Goal: Transaction & Acquisition: Purchase product/service

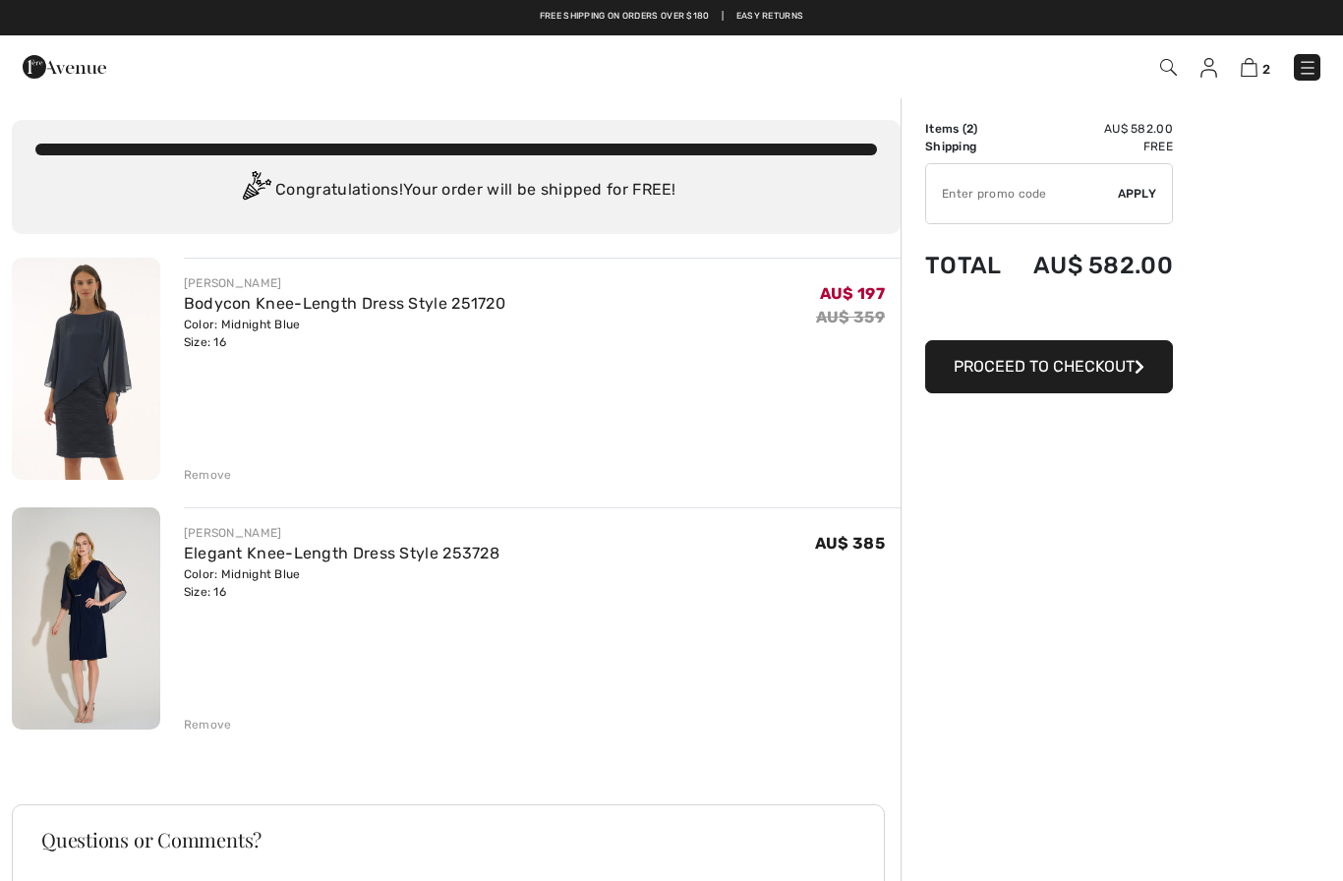
click at [1100, 375] on span "Proceed to Checkout" at bounding box center [1044, 366] width 181 height 19
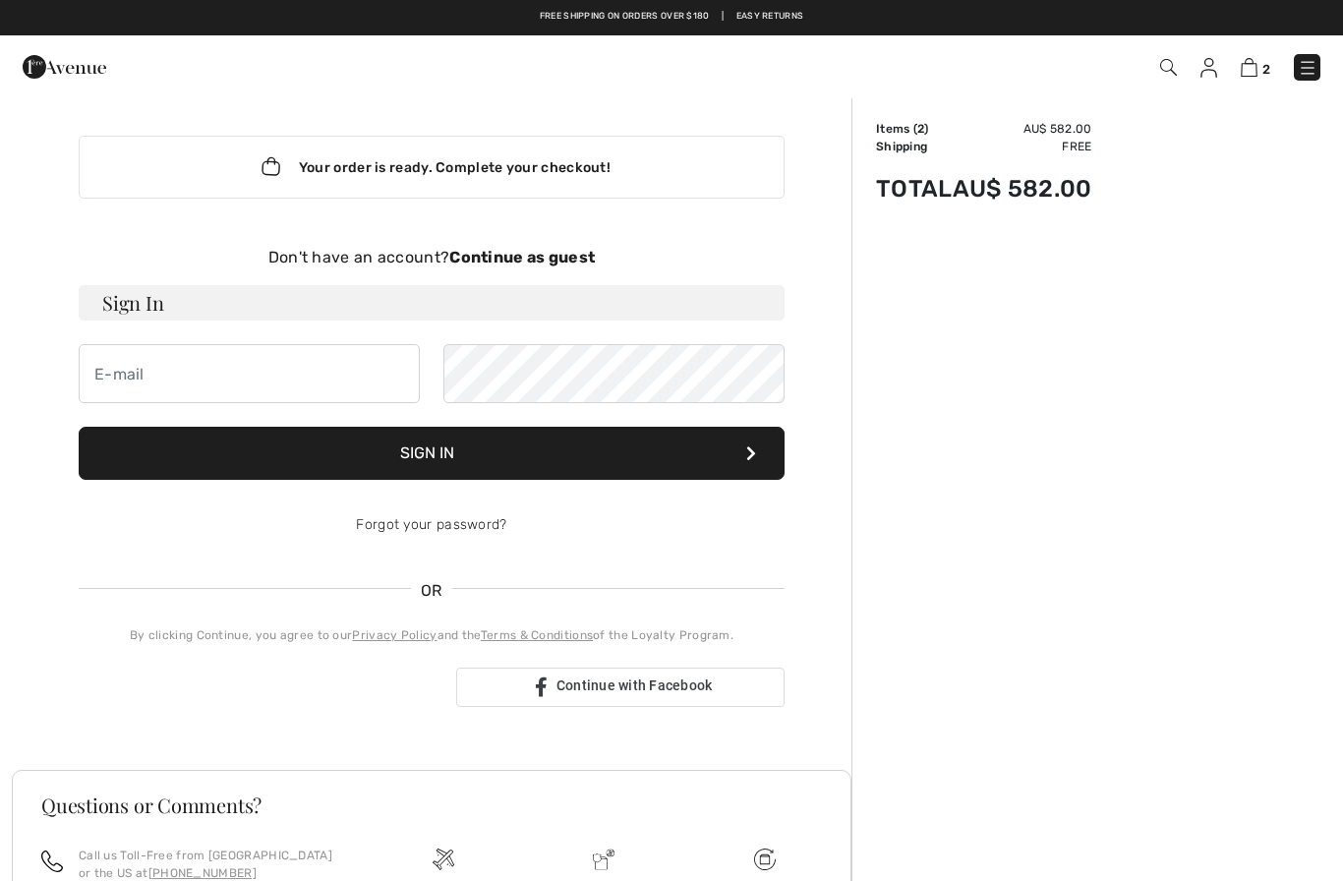
click at [538, 254] on strong "Continue as guest" at bounding box center [522, 257] width 146 height 19
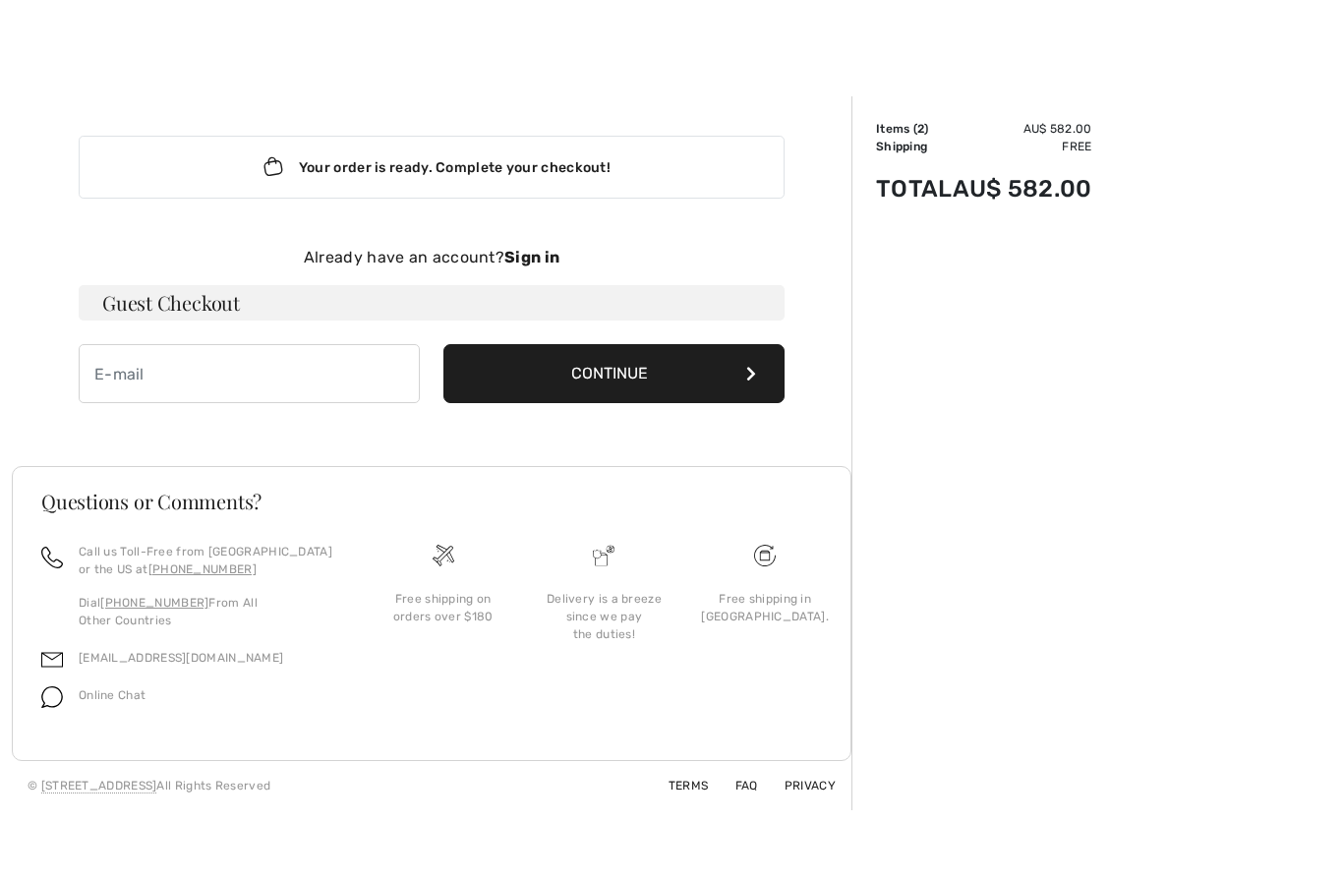
scroll to position [67, 0]
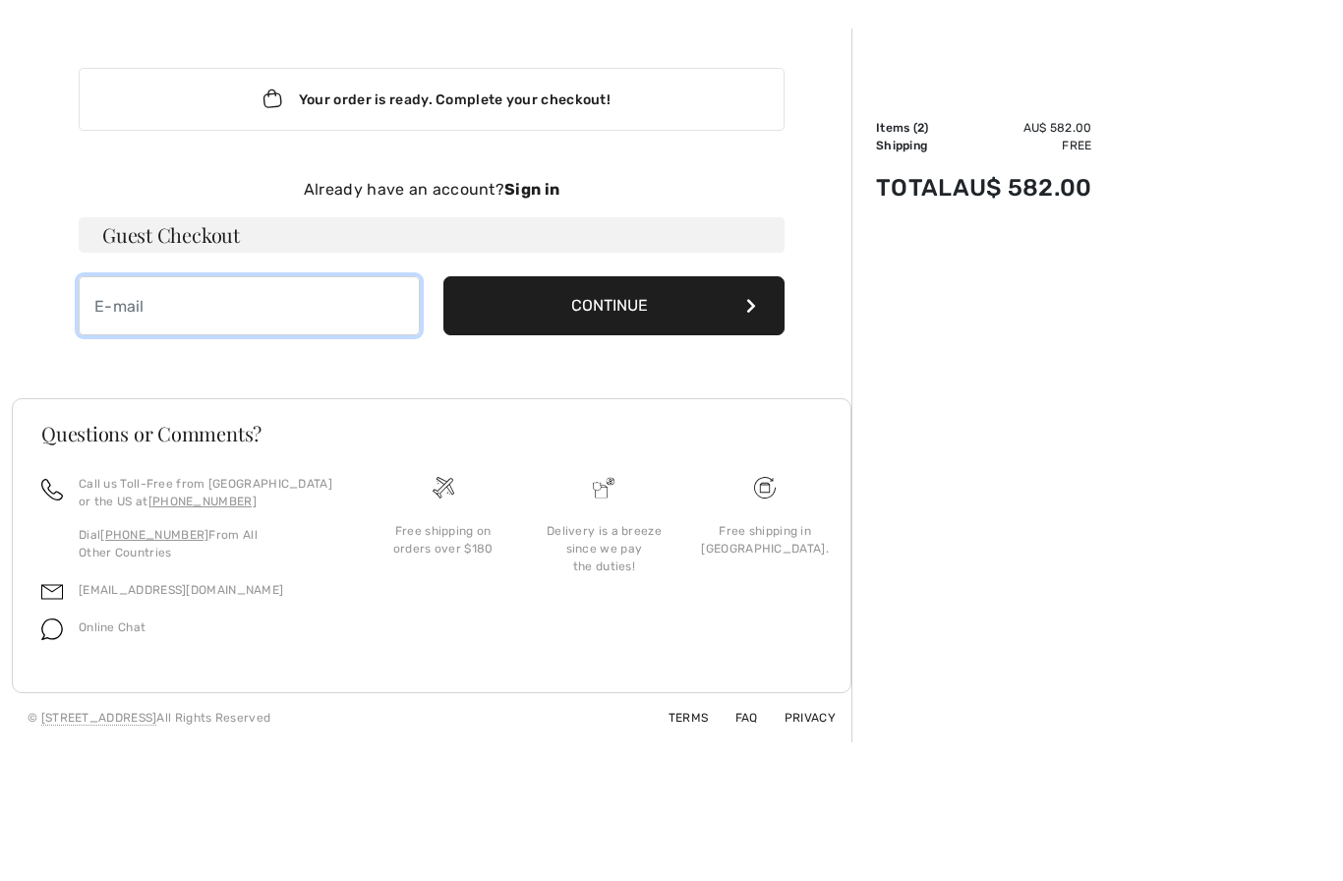
click at [287, 310] on input "email" at bounding box center [249, 306] width 341 height 59
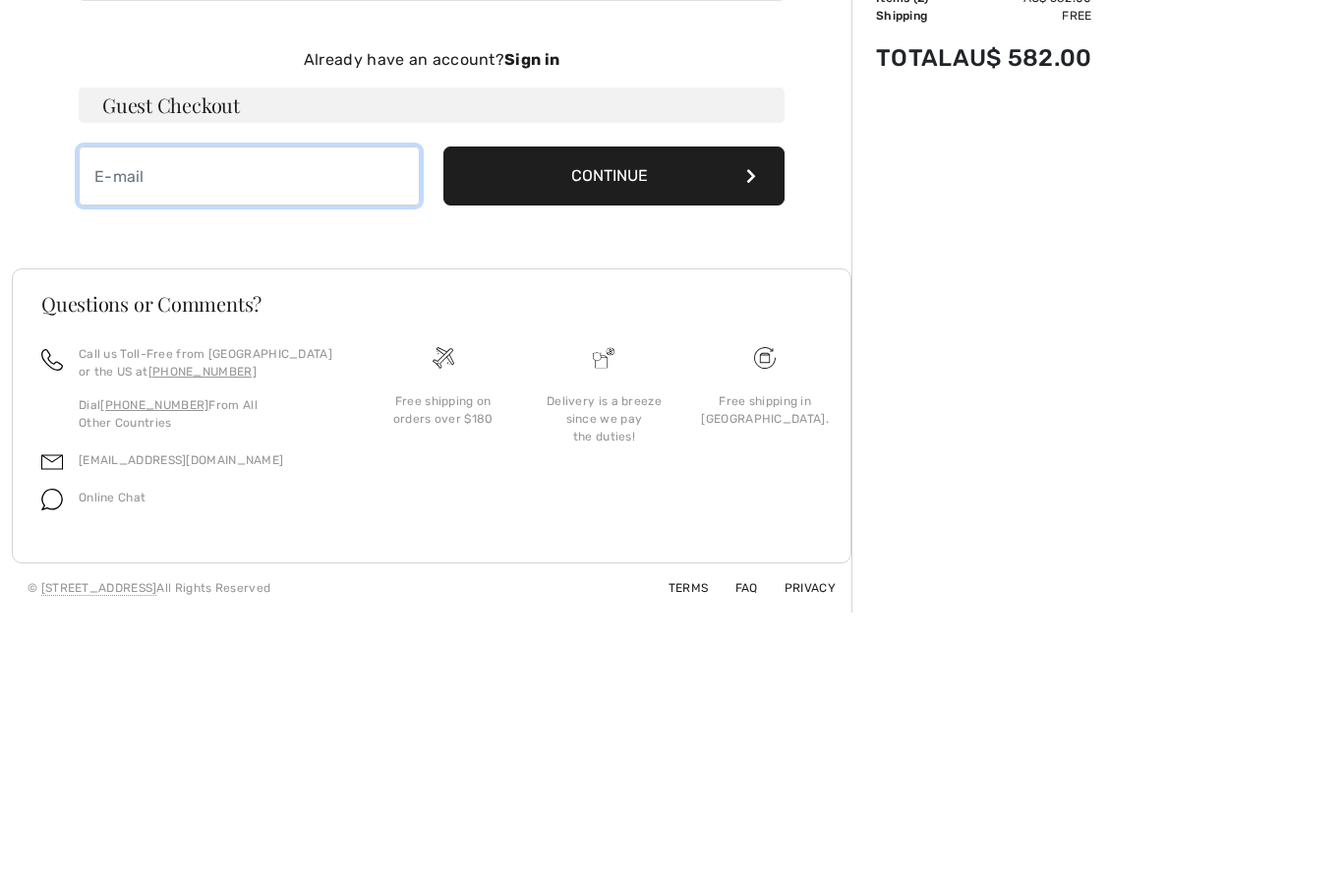
type input "anitaconroy19@gmail.com"
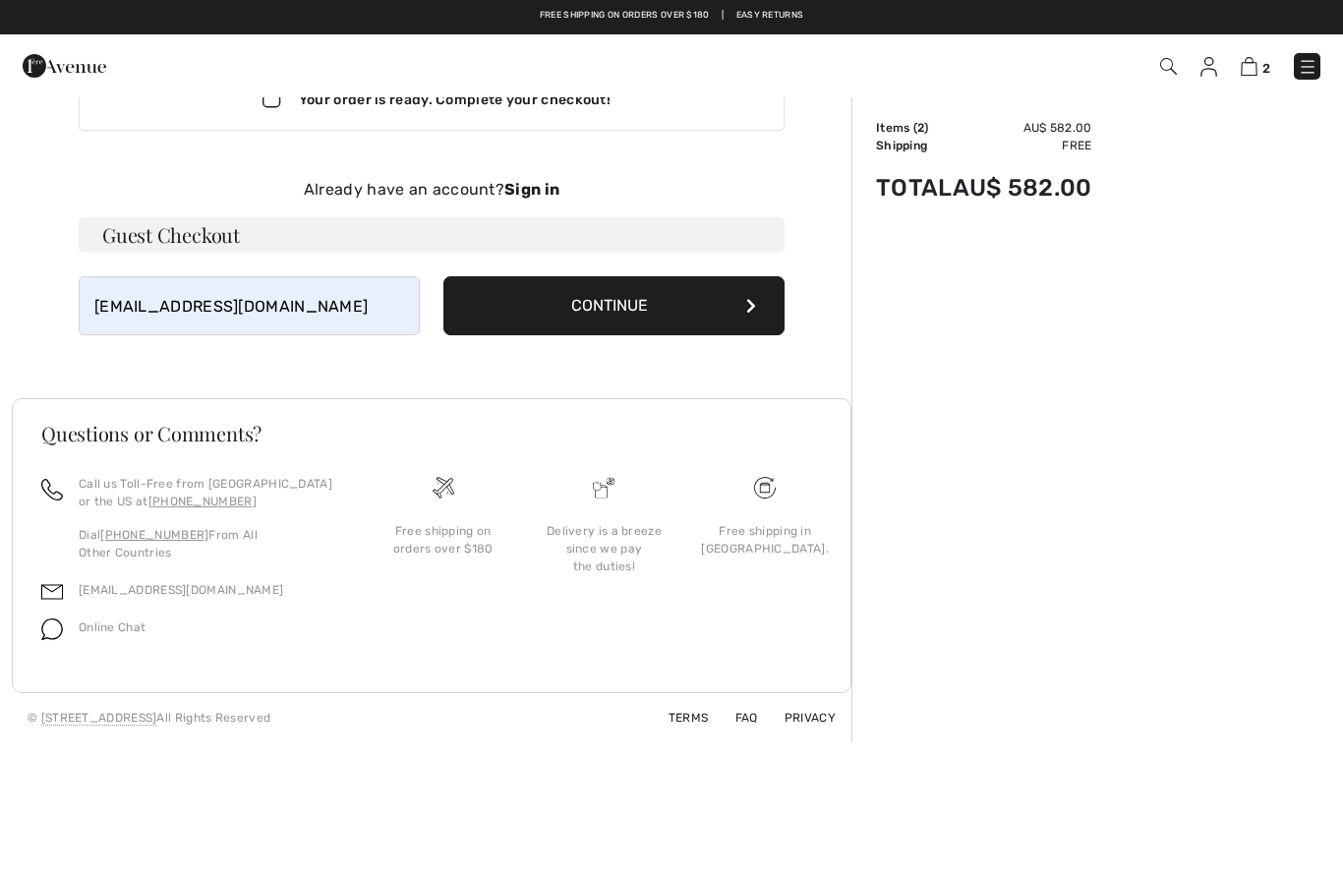
click at [636, 312] on button "Continue" at bounding box center [614, 306] width 341 height 59
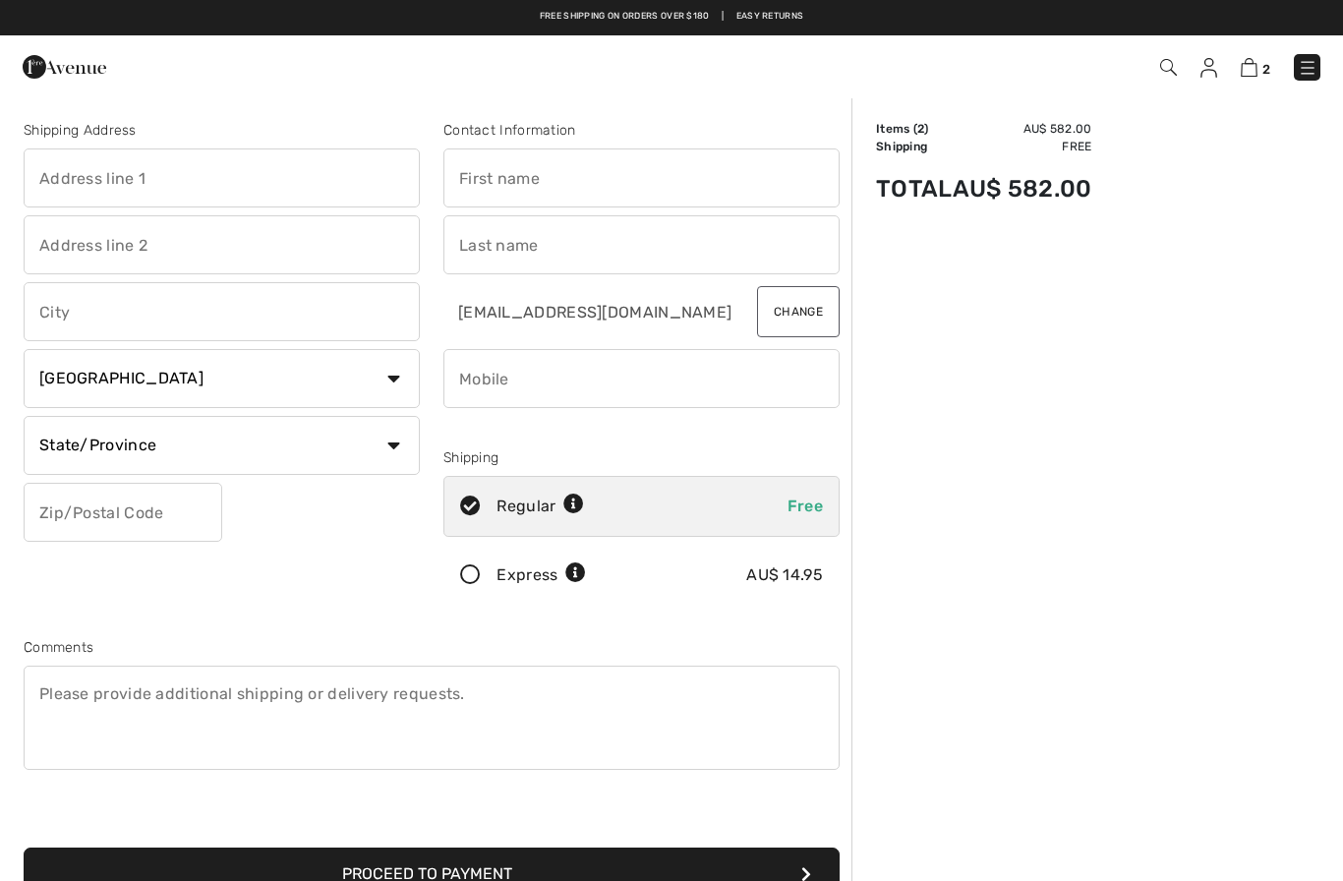
click at [259, 183] on input "text" at bounding box center [222, 177] width 396 height 59
type input "46 Waterview Drive, MOUNT MARTHA VIC 3934"
type input "46 Waterview Dr"
type input "MOUNT MARTHA"
select select "AU"
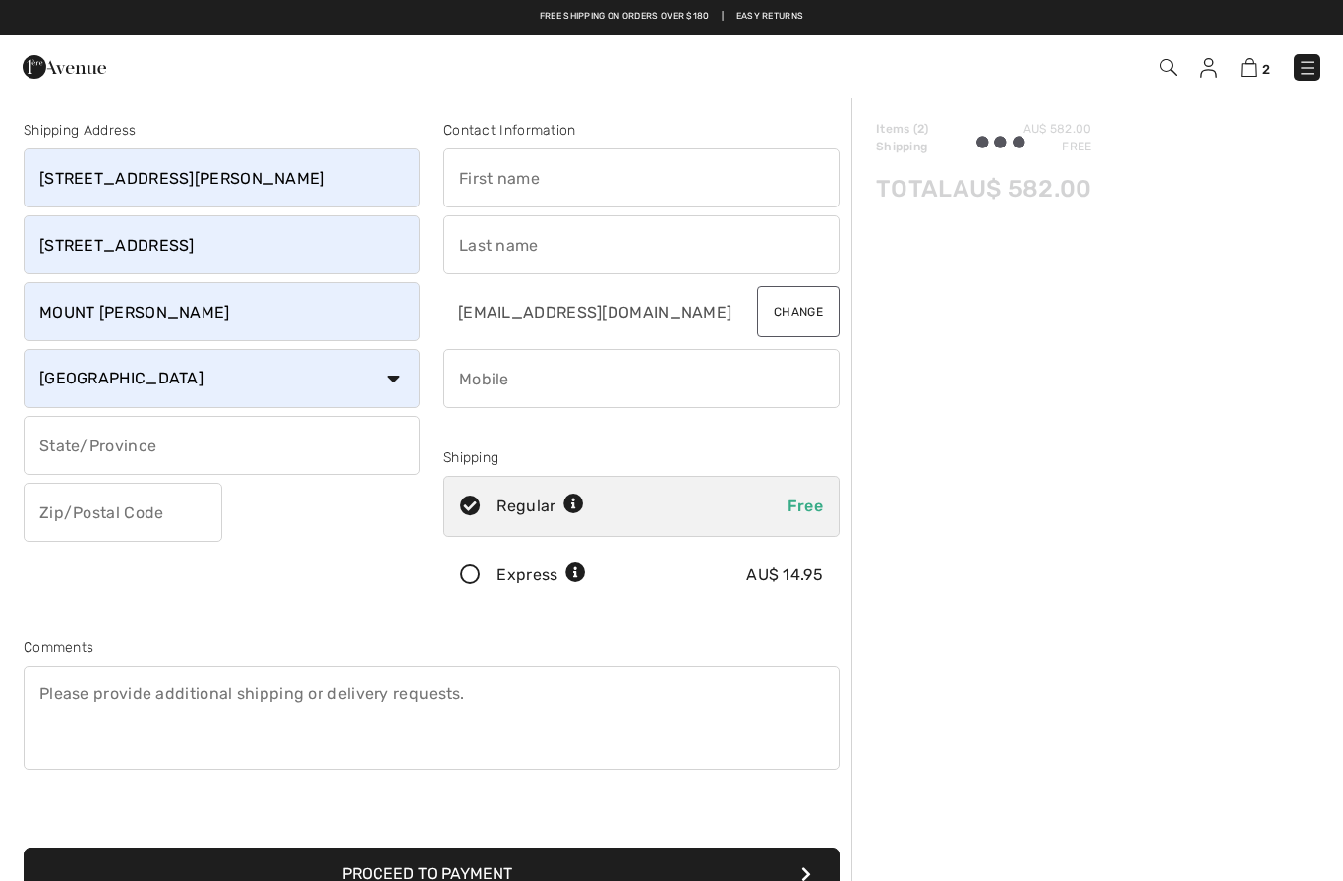
type input "3934"
type input "[PERSON_NAME]"
type input "0411158601"
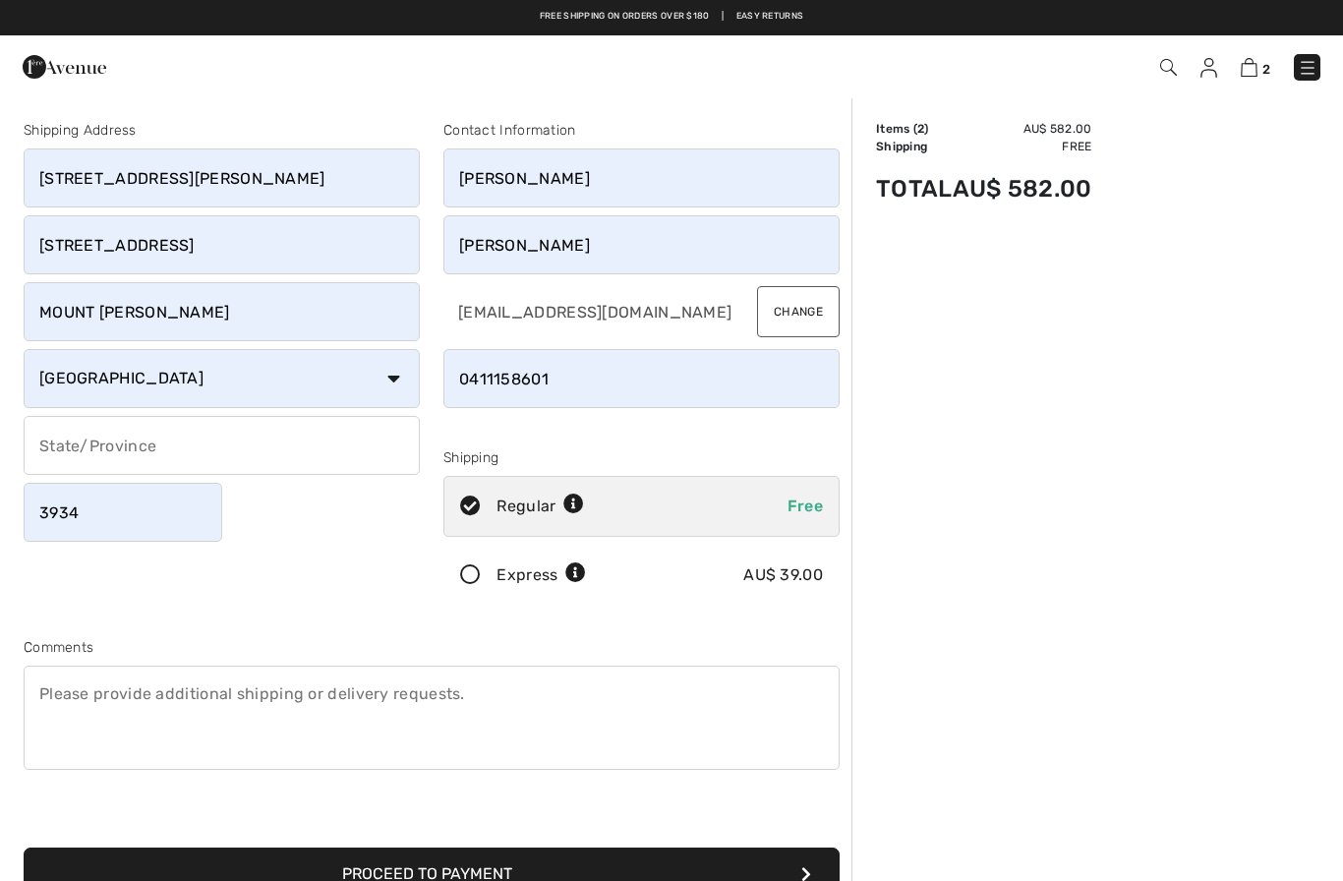
click at [390, 181] on input "46 Waterview Drive, MOUNT MARTHA VIC 3934" at bounding box center [222, 177] width 396 height 59
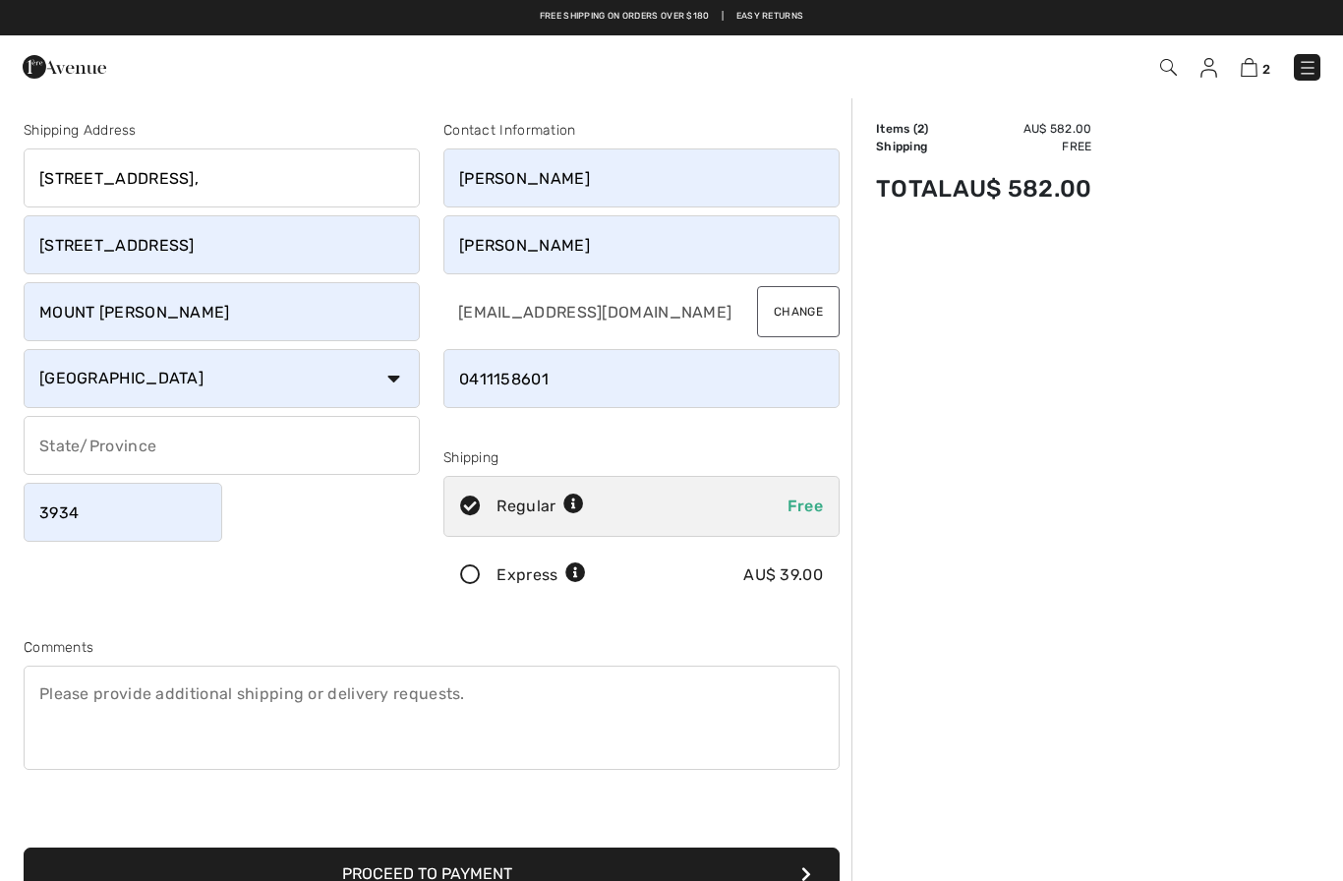
type input "46 Waterview Drive,"
click at [228, 251] on input "46 Waterview Dr" at bounding box center [222, 244] width 396 height 59
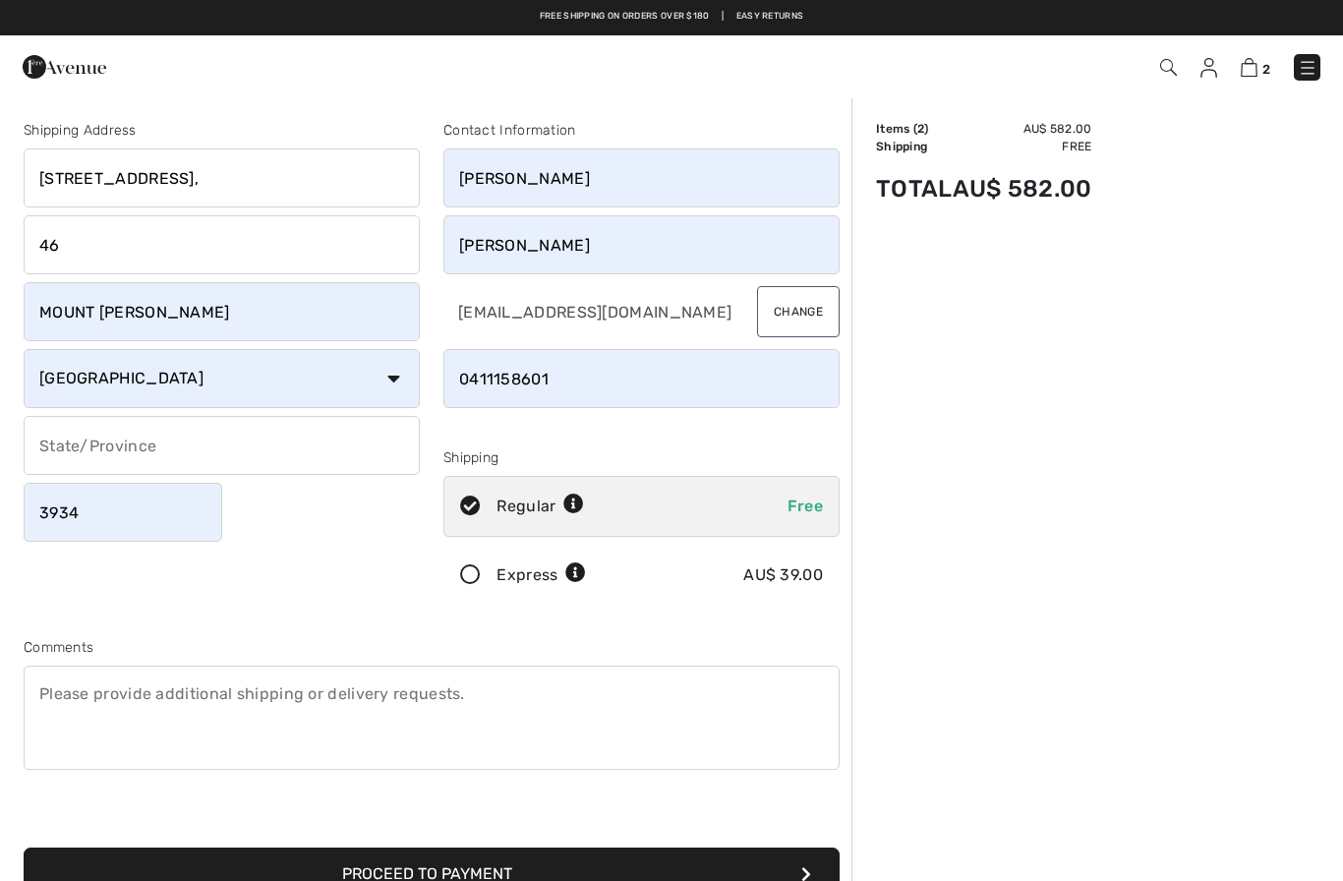
type input "4"
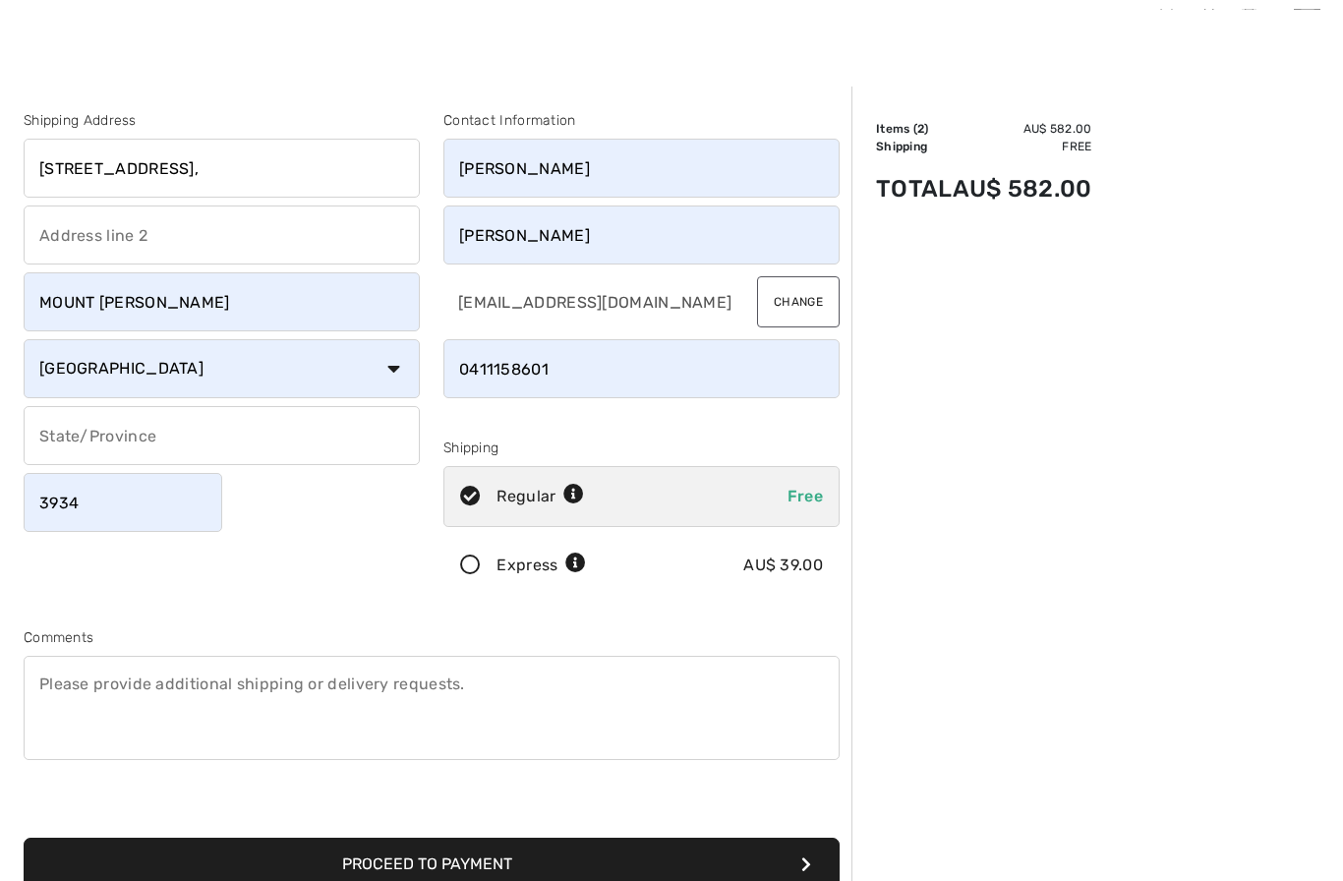
scroll to position [9, 0]
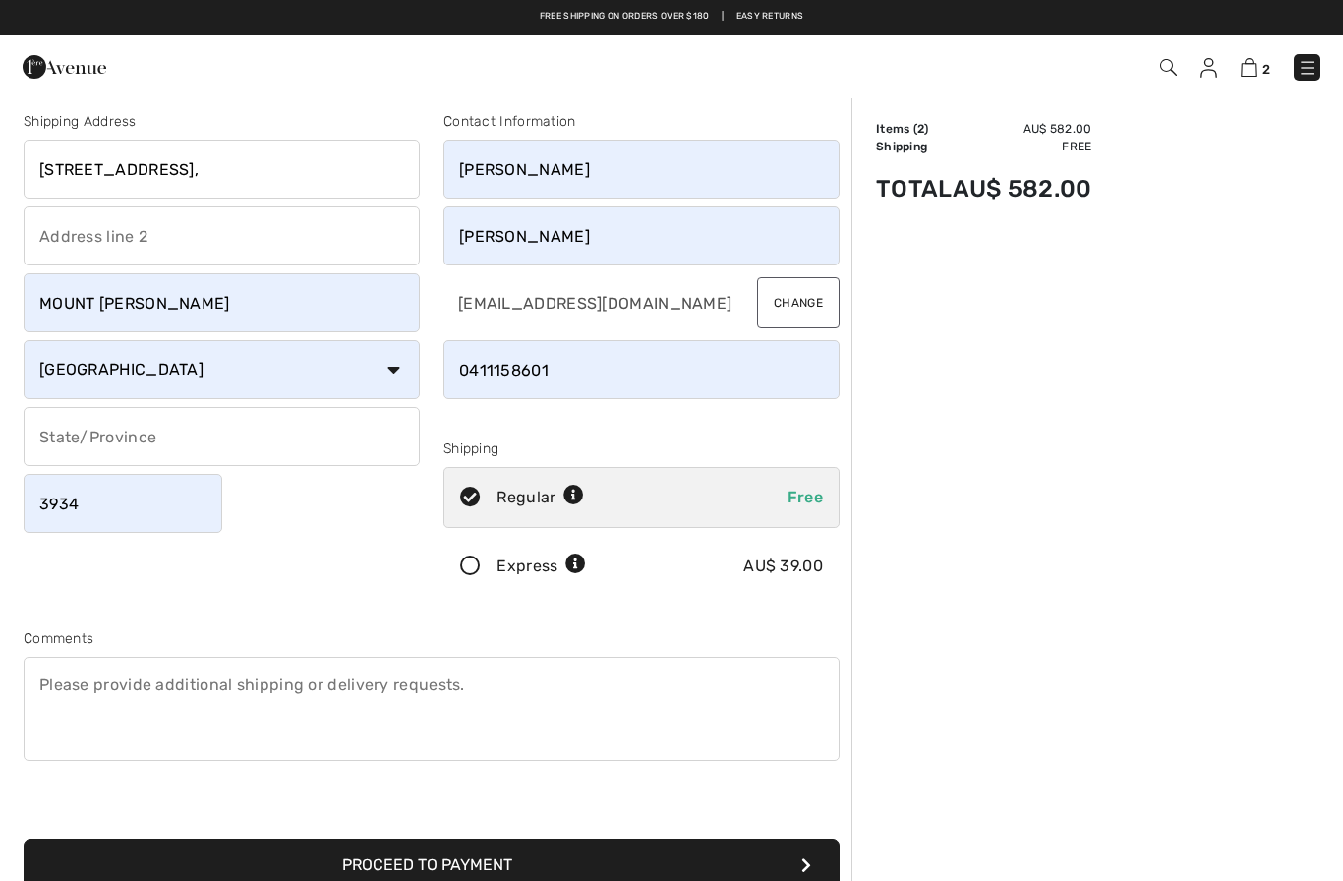
click at [159, 441] on input "text" at bounding box center [222, 436] width 396 height 59
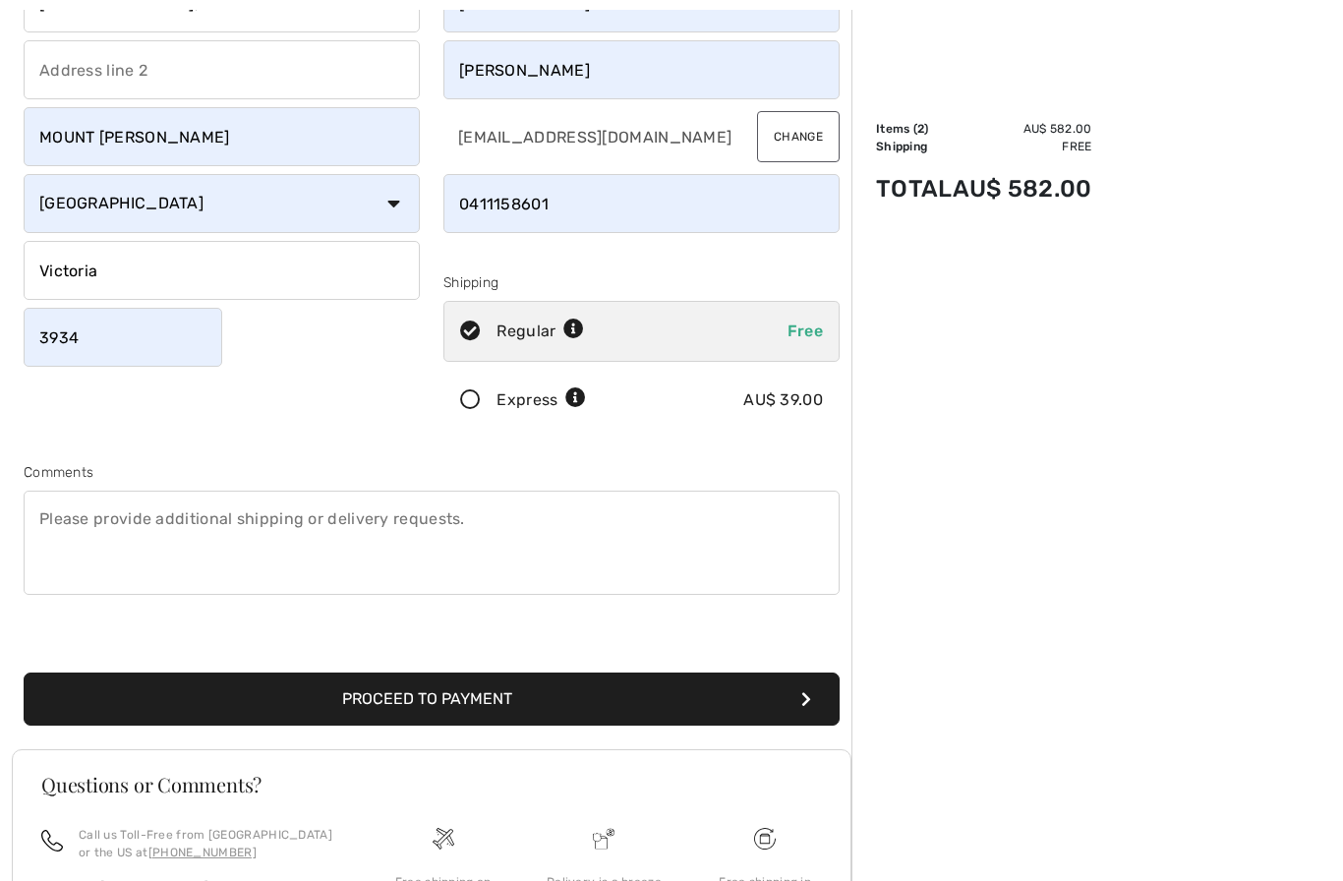
scroll to position [175, 0]
type input "Victoria"
click at [500, 695] on button "Proceed to Payment" at bounding box center [432, 699] width 816 height 53
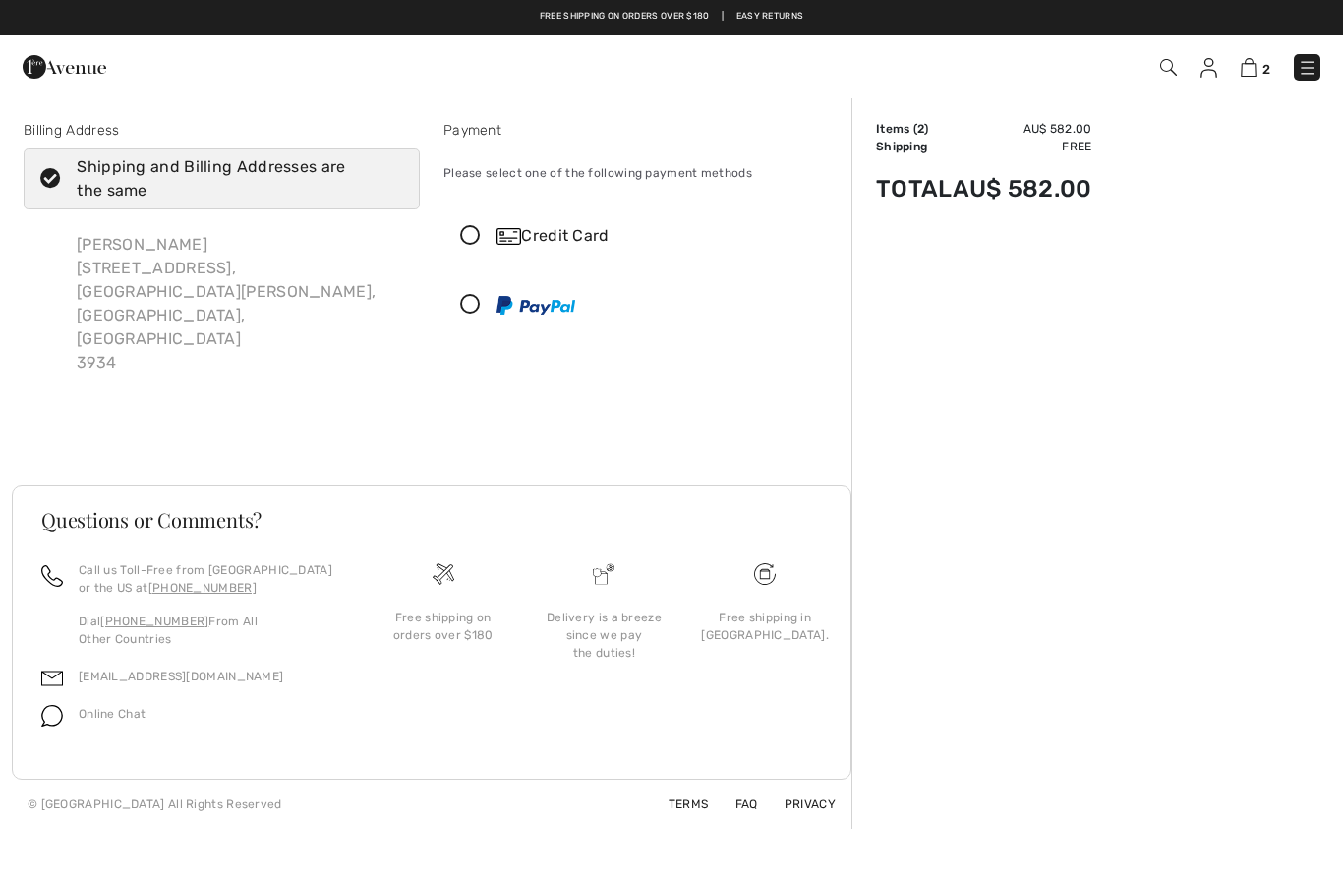
click at [469, 239] on icon at bounding box center [470, 236] width 52 height 21
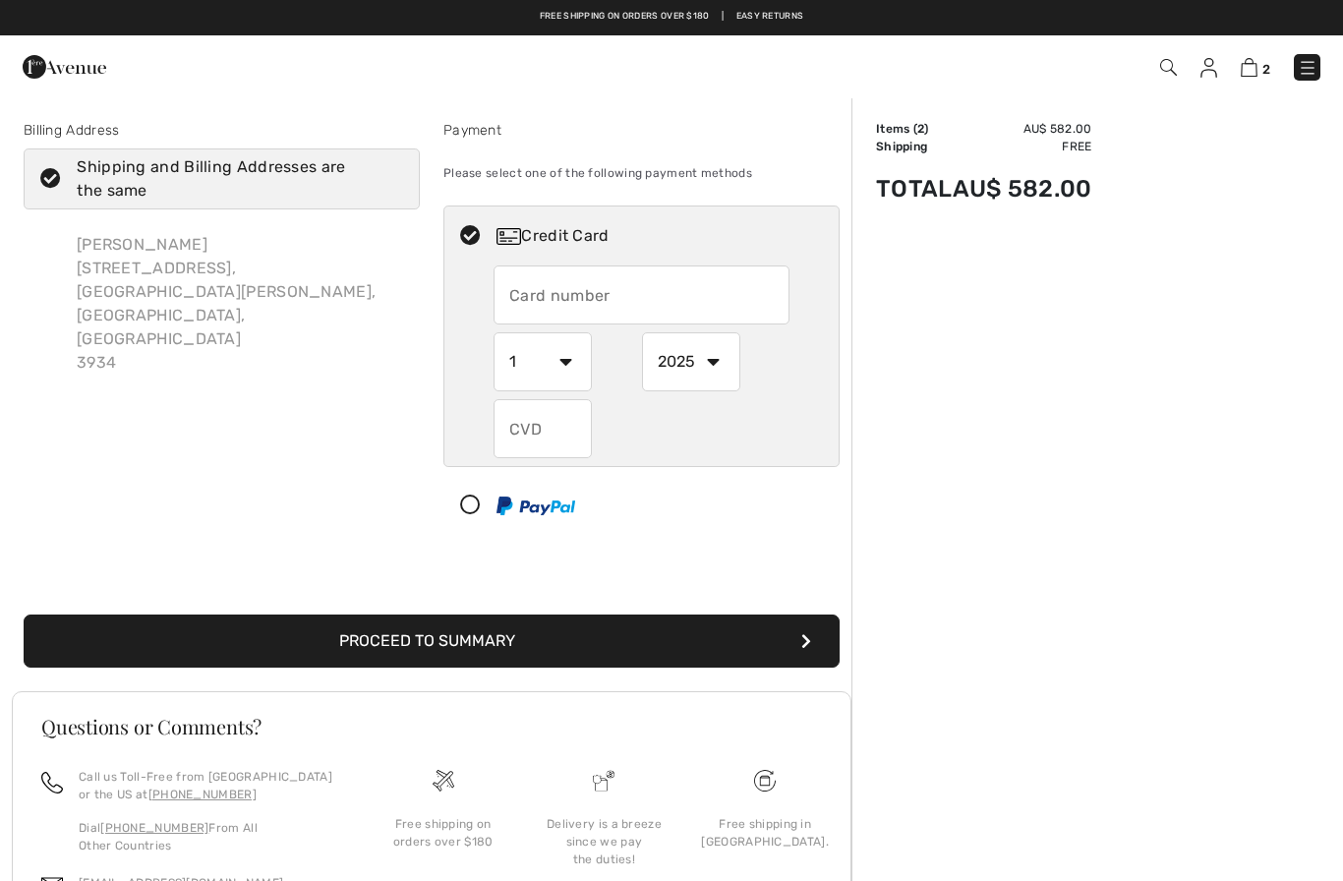
click at [148, 632] on button "Proceed to Summary" at bounding box center [432, 641] width 816 height 53
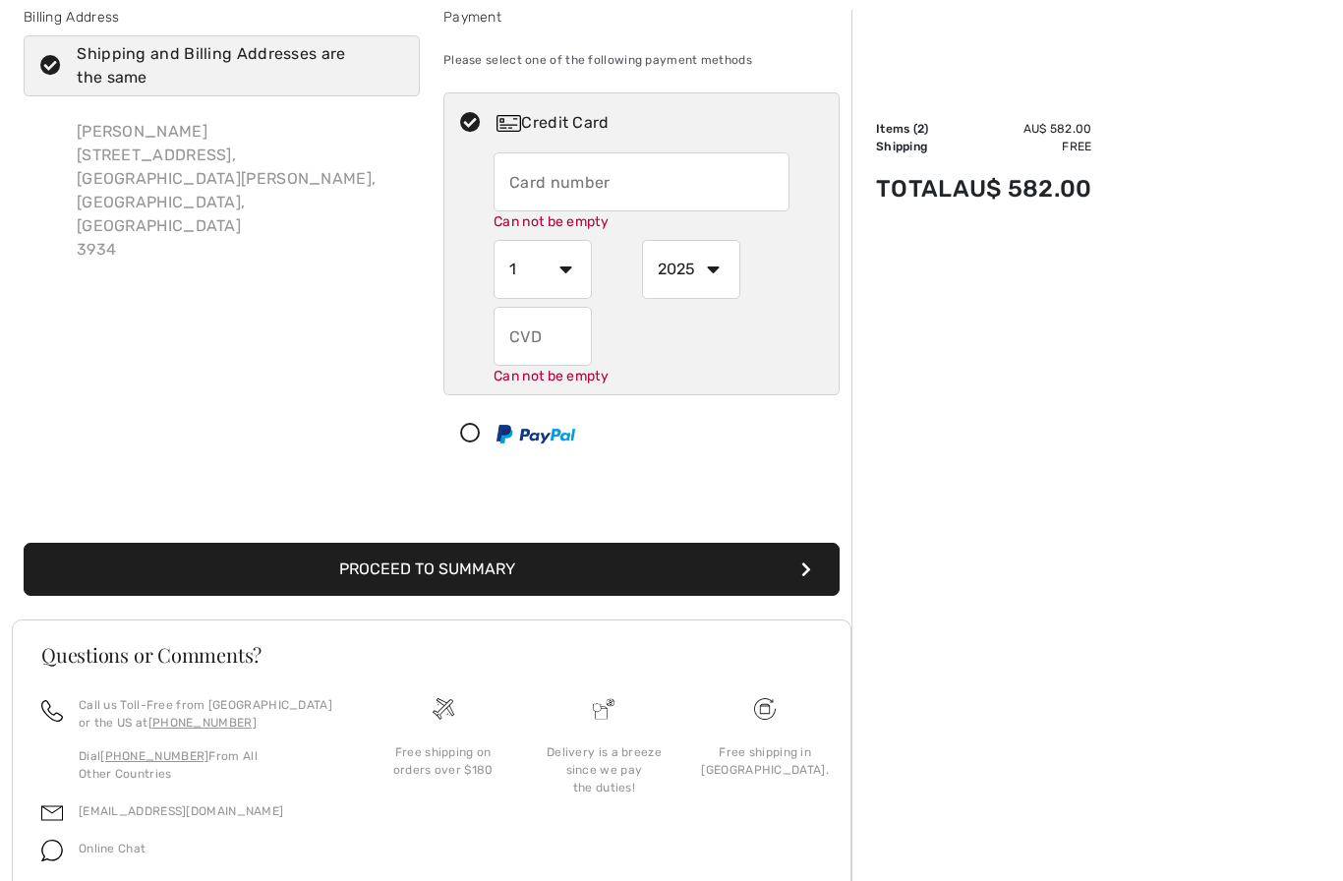
click at [162, 593] on button "Proceed to Summary" at bounding box center [432, 570] width 816 height 53
click at [197, 568] on button "Proceed to Summary" at bounding box center [432, 569] width 816 height 53
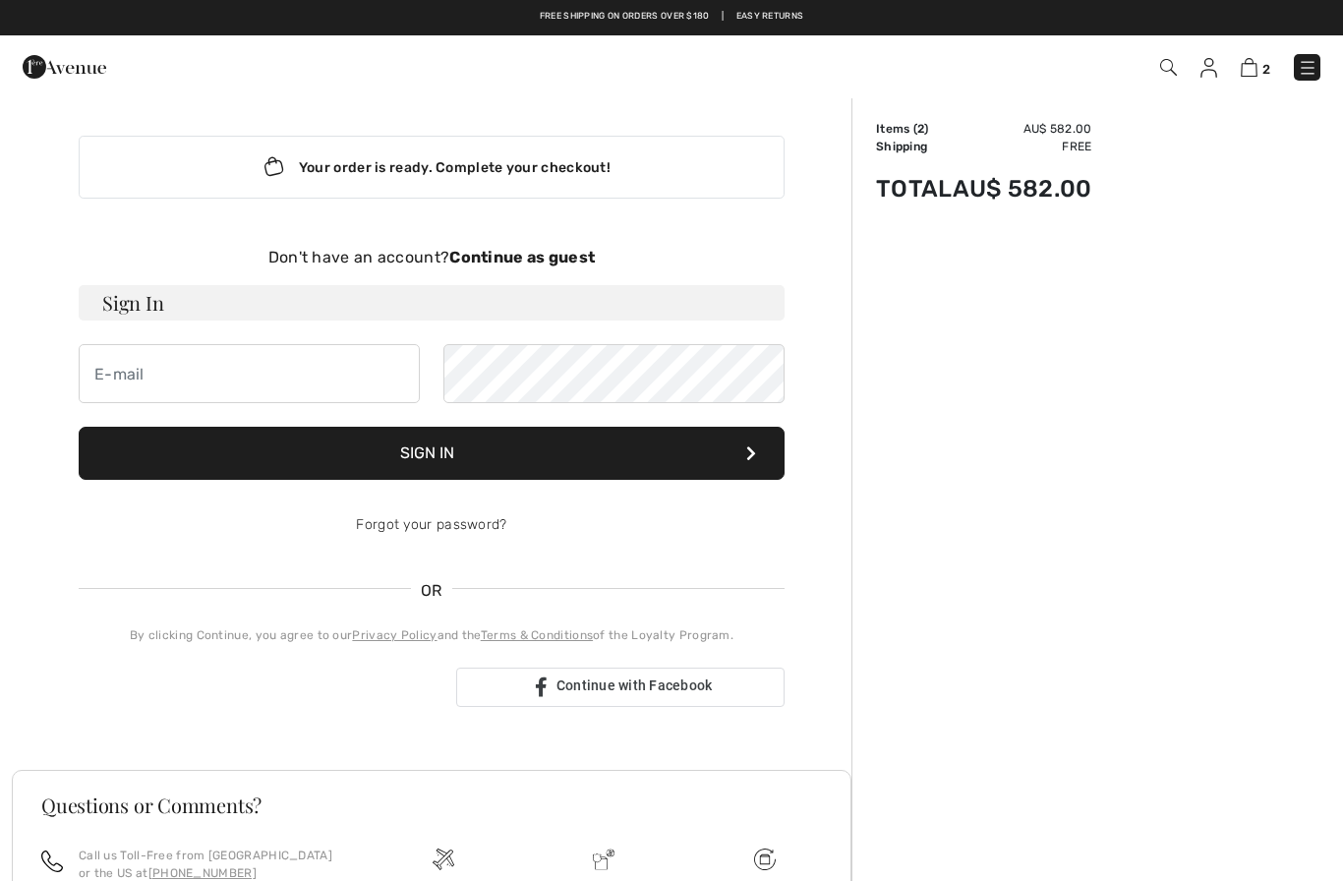
click at [1251, 69] on img at bounding box center [1249, 67] width 17 height 19
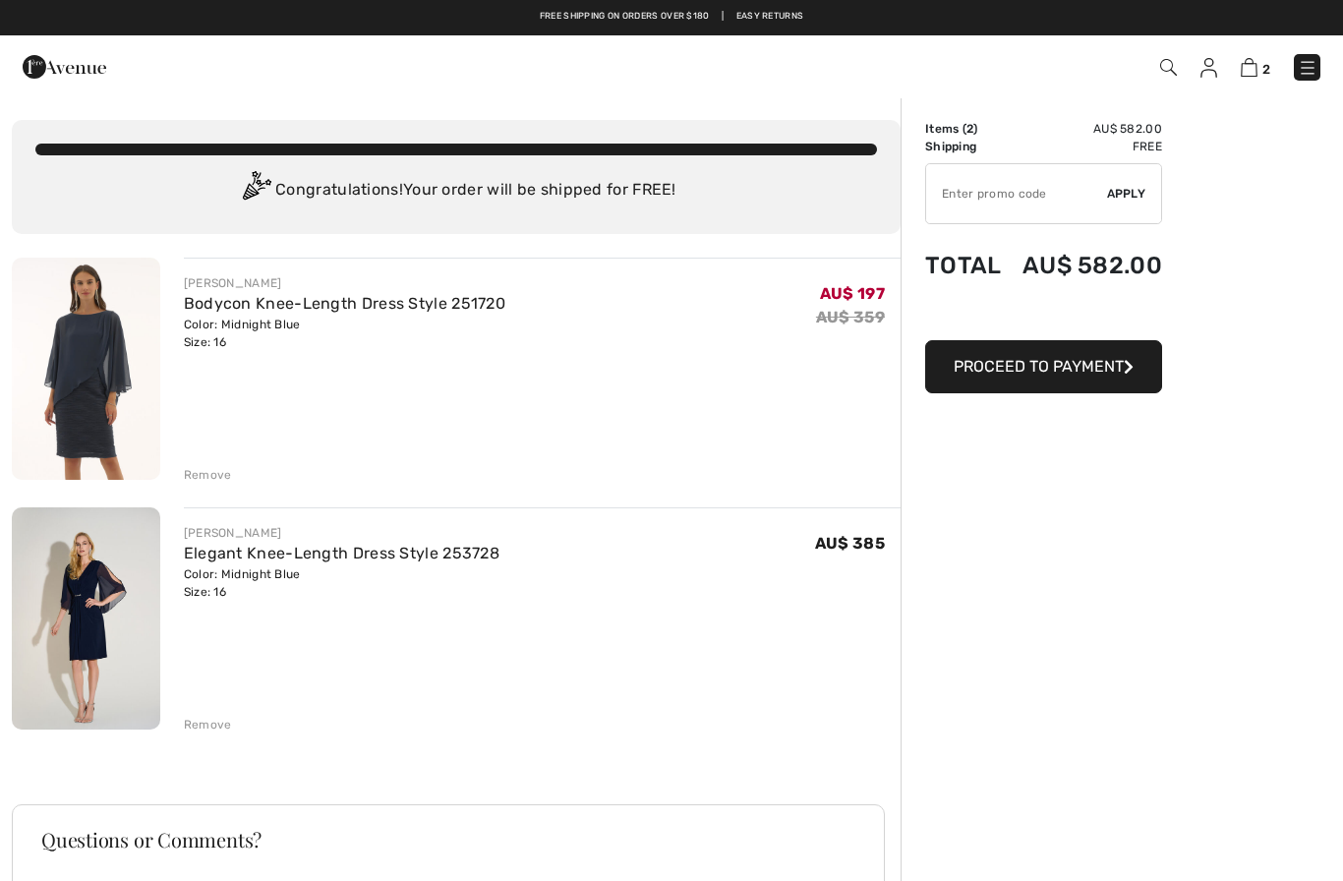
click at [993, 188] on input "TEXT" at bounding box center [1016, 193] width 181 height 59
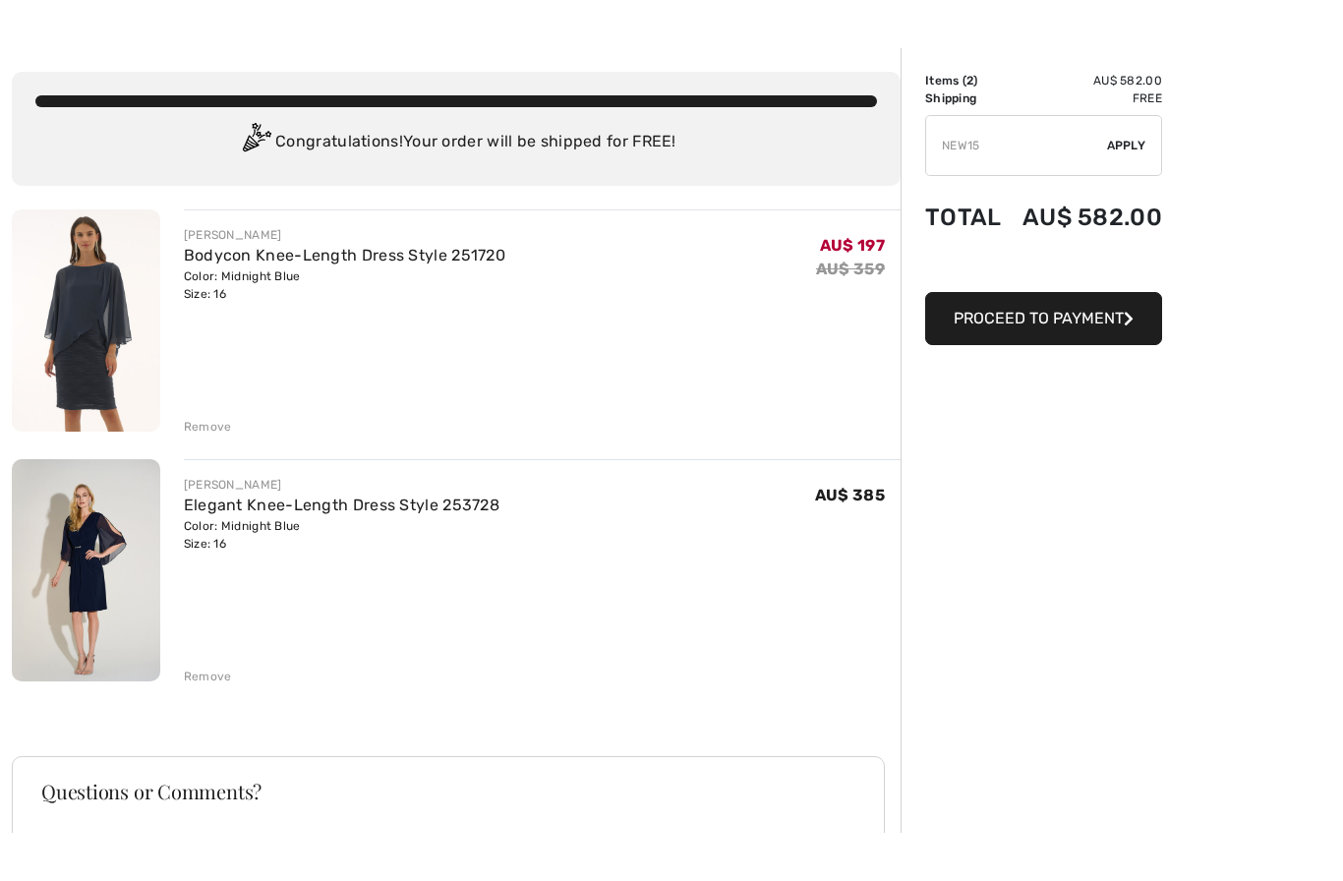
type input "NEW15"
click at [1133, 185] on span "Apply" at bounding box center [1126, 194] width 39 height 18
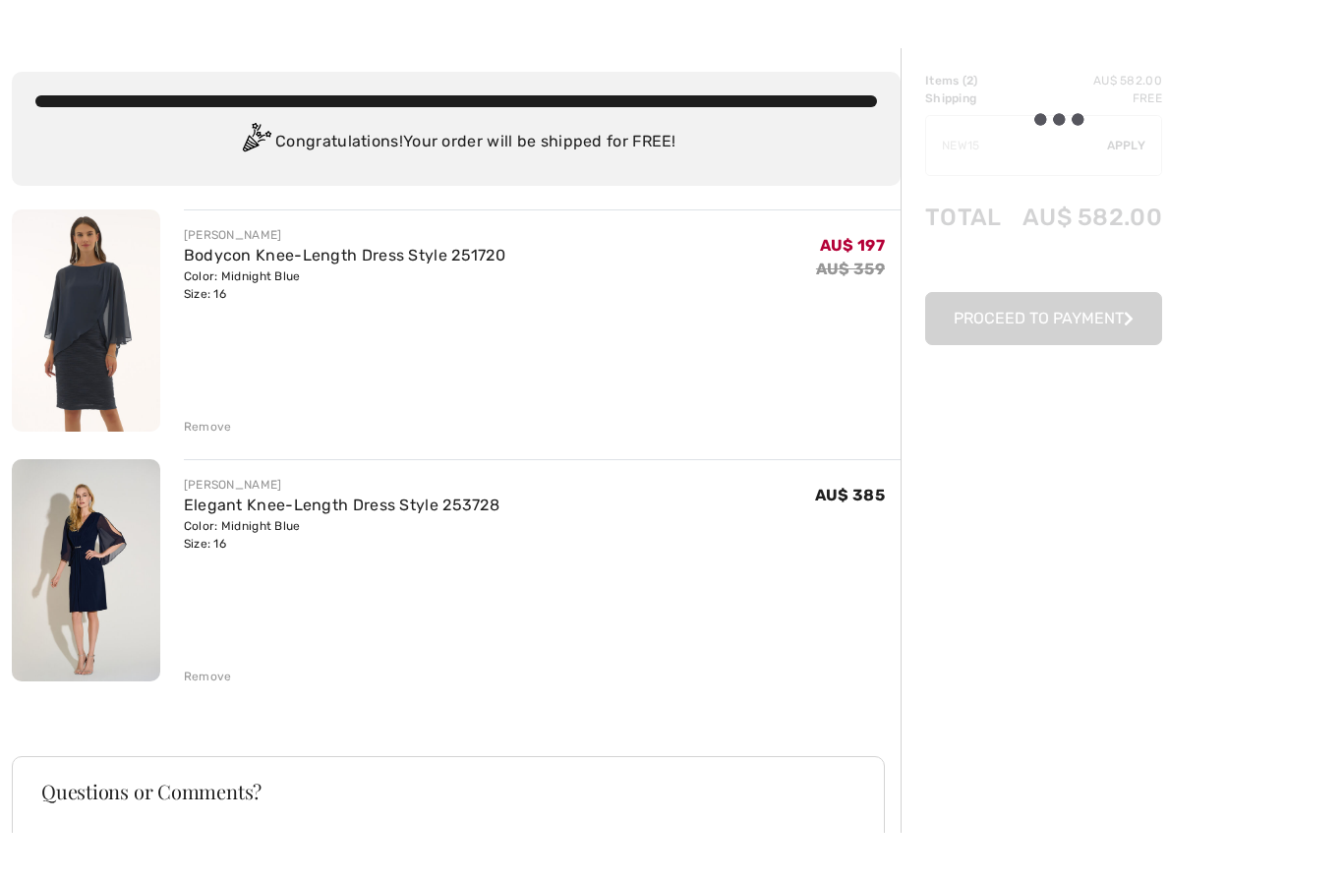
scroll to position [48, 0]
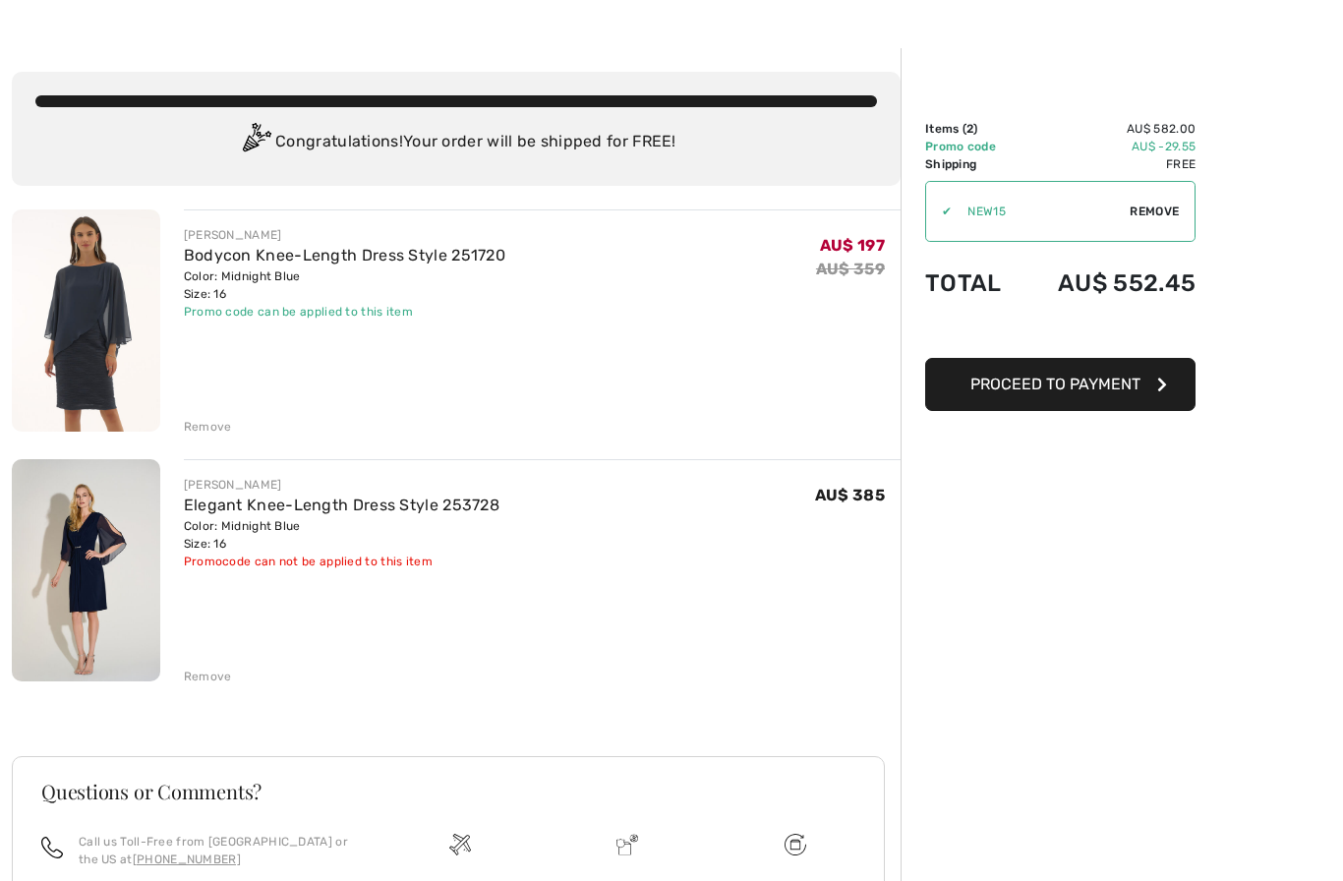
click at [1064, 402] on button "Proceed to Payment" at bounding box center [1060, 384] width 270 height 53
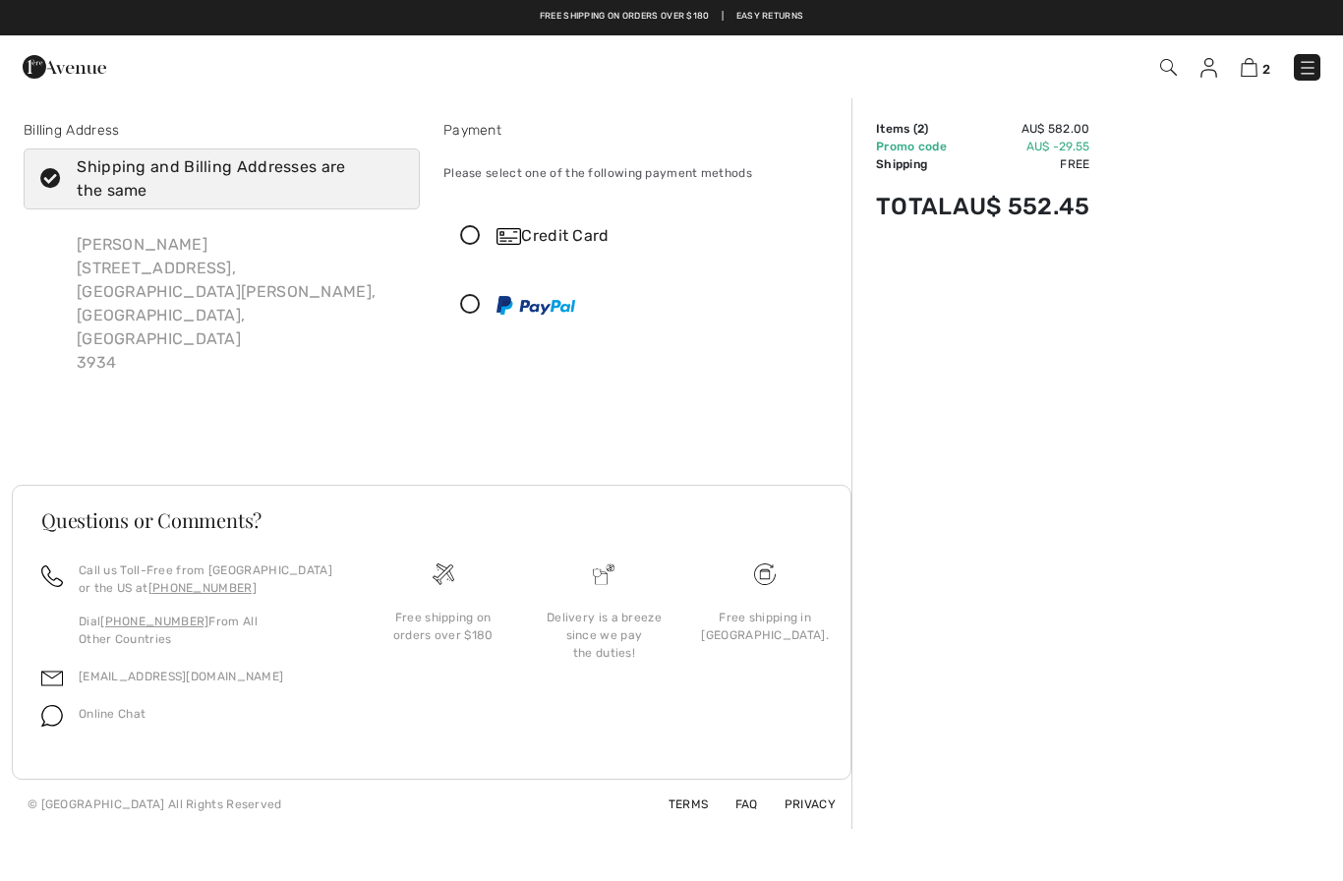
click at [441, 233] on div "Payment Please select one of the following payment methods Credit Card 1 2 3 4 …" at bounding box center [642, 255] width 420 height 270
click at [479, 232] on icon at bounding box center [470, 236] width 52 height 21
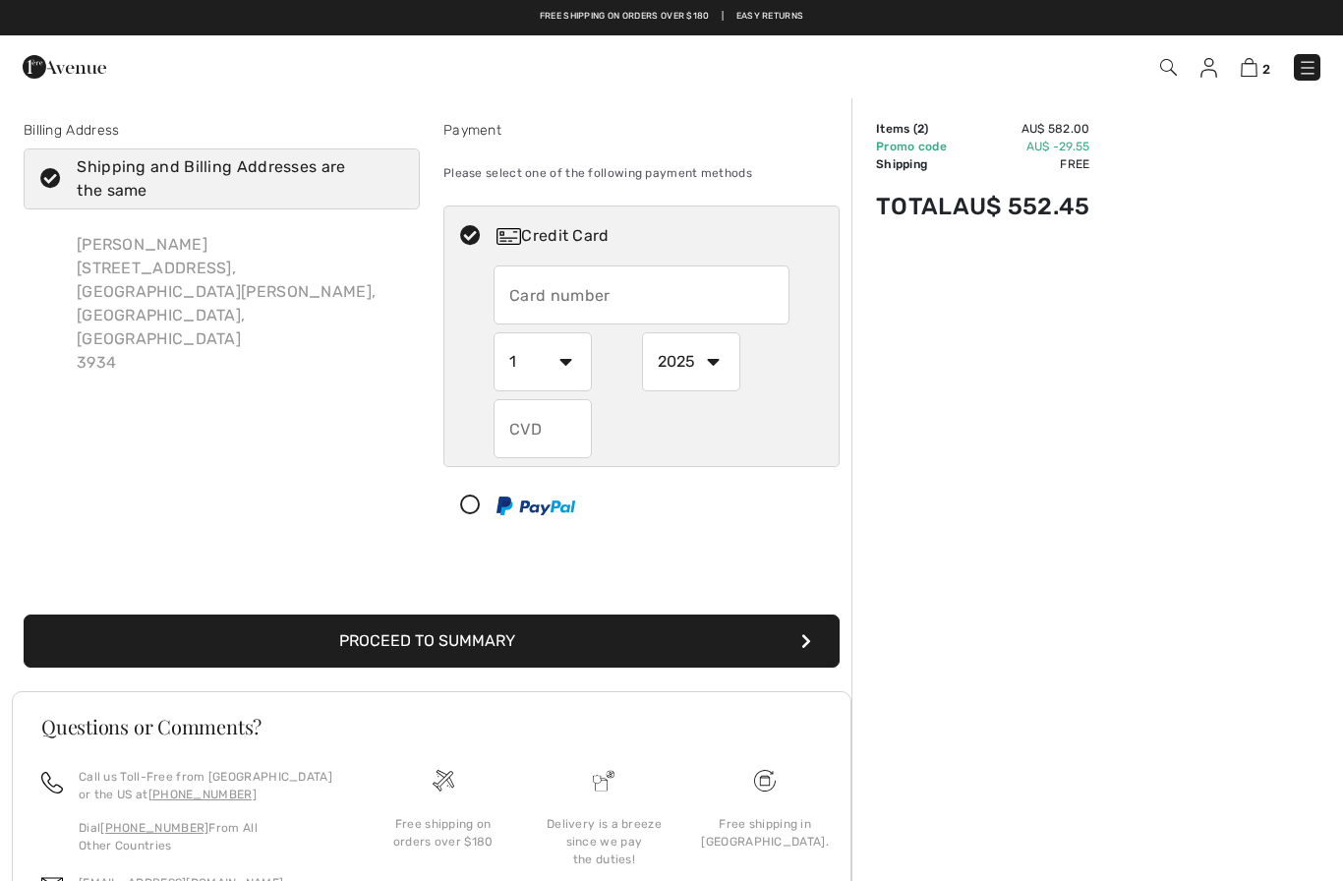
click at [689, 295] on input "text" at bounding box center [642, 295] width 296 height 59
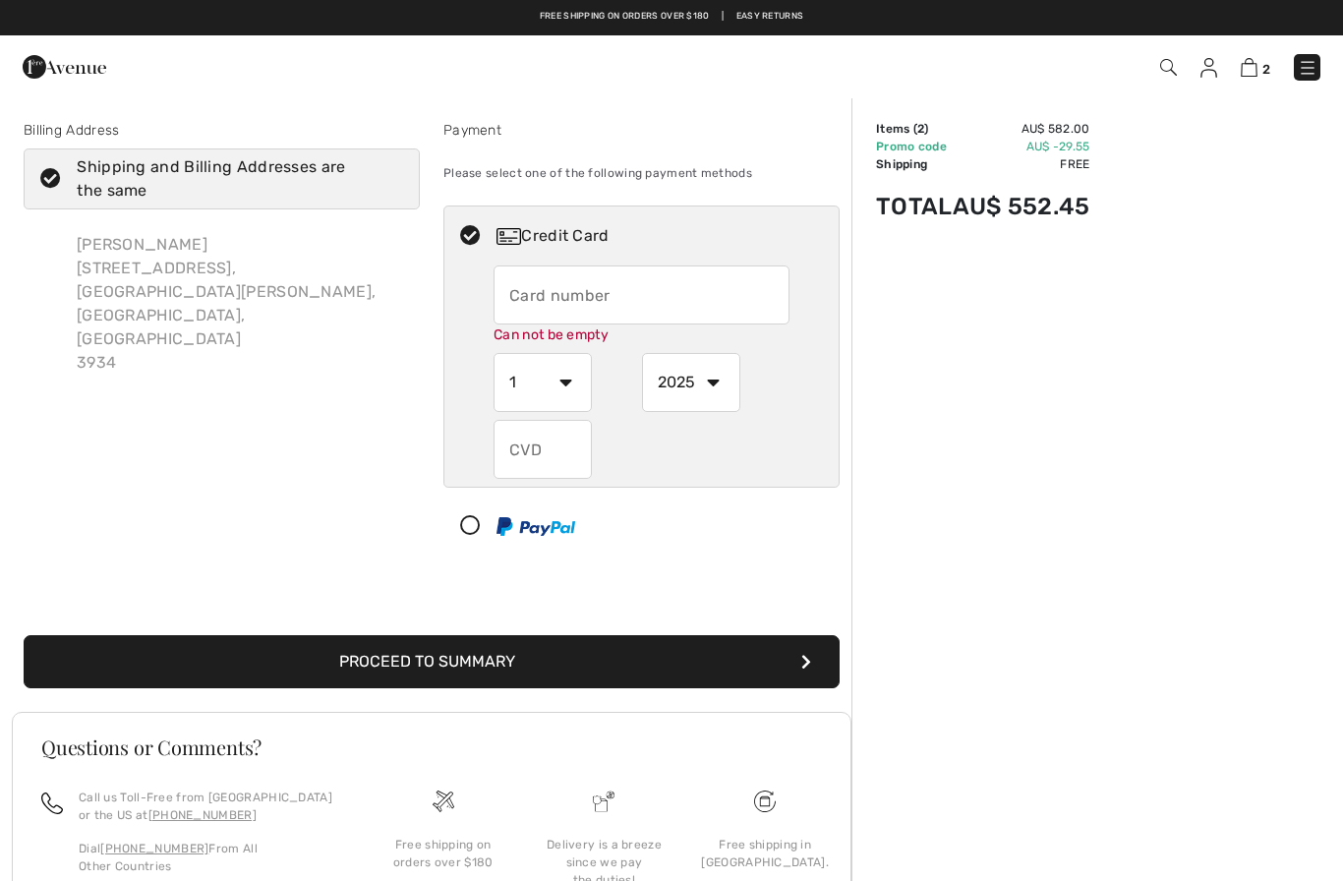
type input "5163232007735369"
select select "8"
select select "2026"
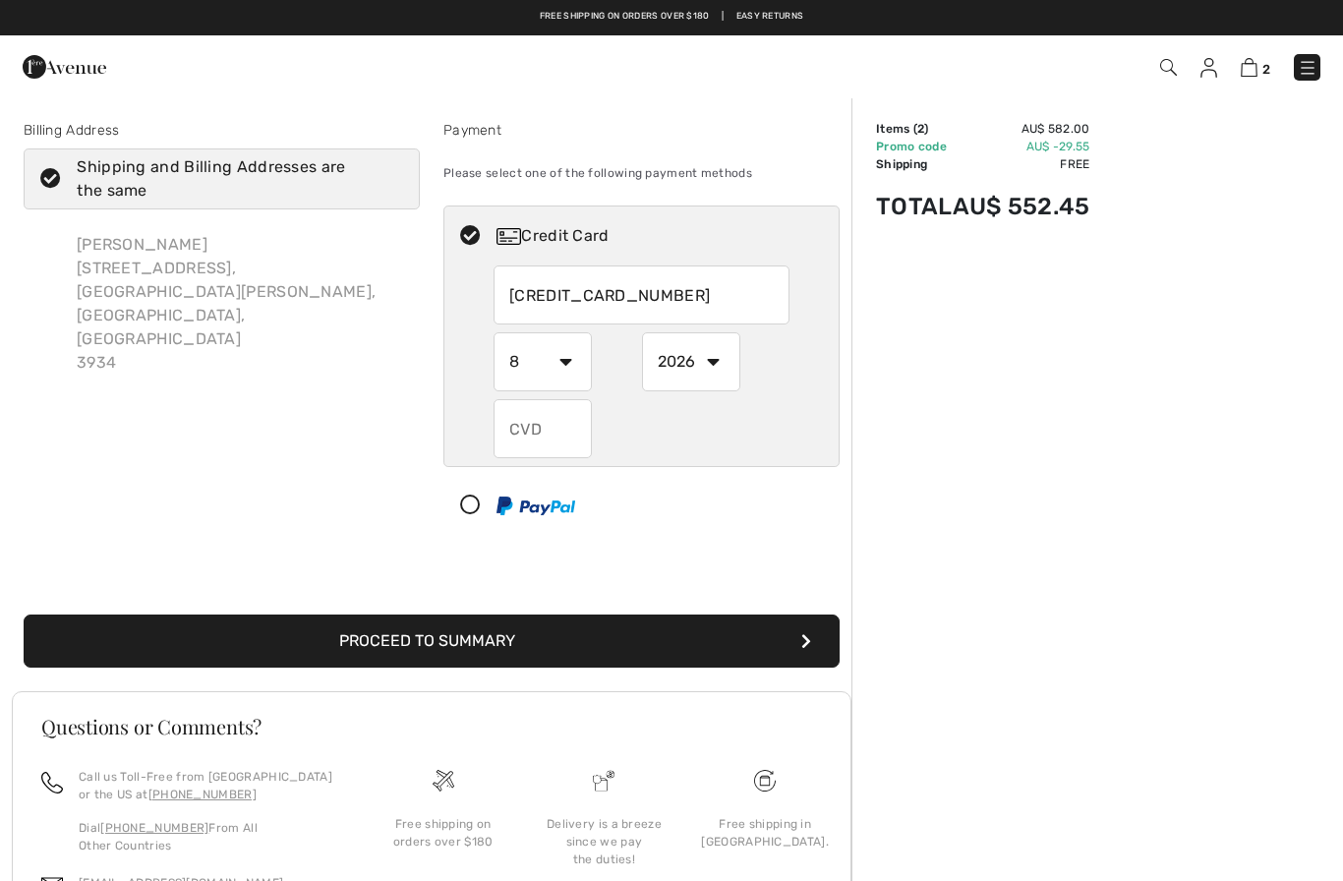
type input "314"
click at [706, 636] on button "Proceed to Summary" at bounding box center [432, 641] width 816 height 53
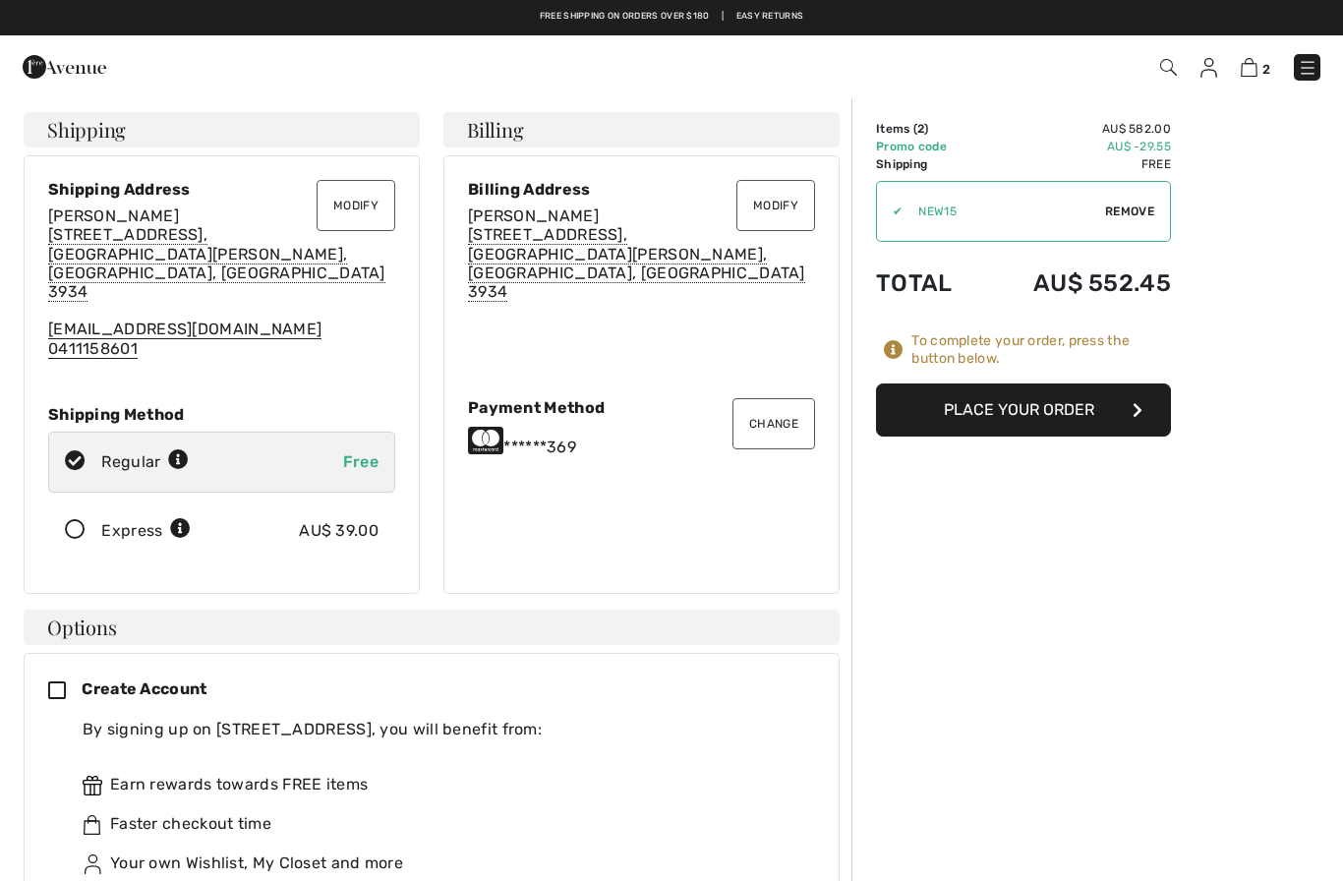
click at [1096, 405] on button "Place Your Order" at bounding box center [1023, 410] width 295 height 53
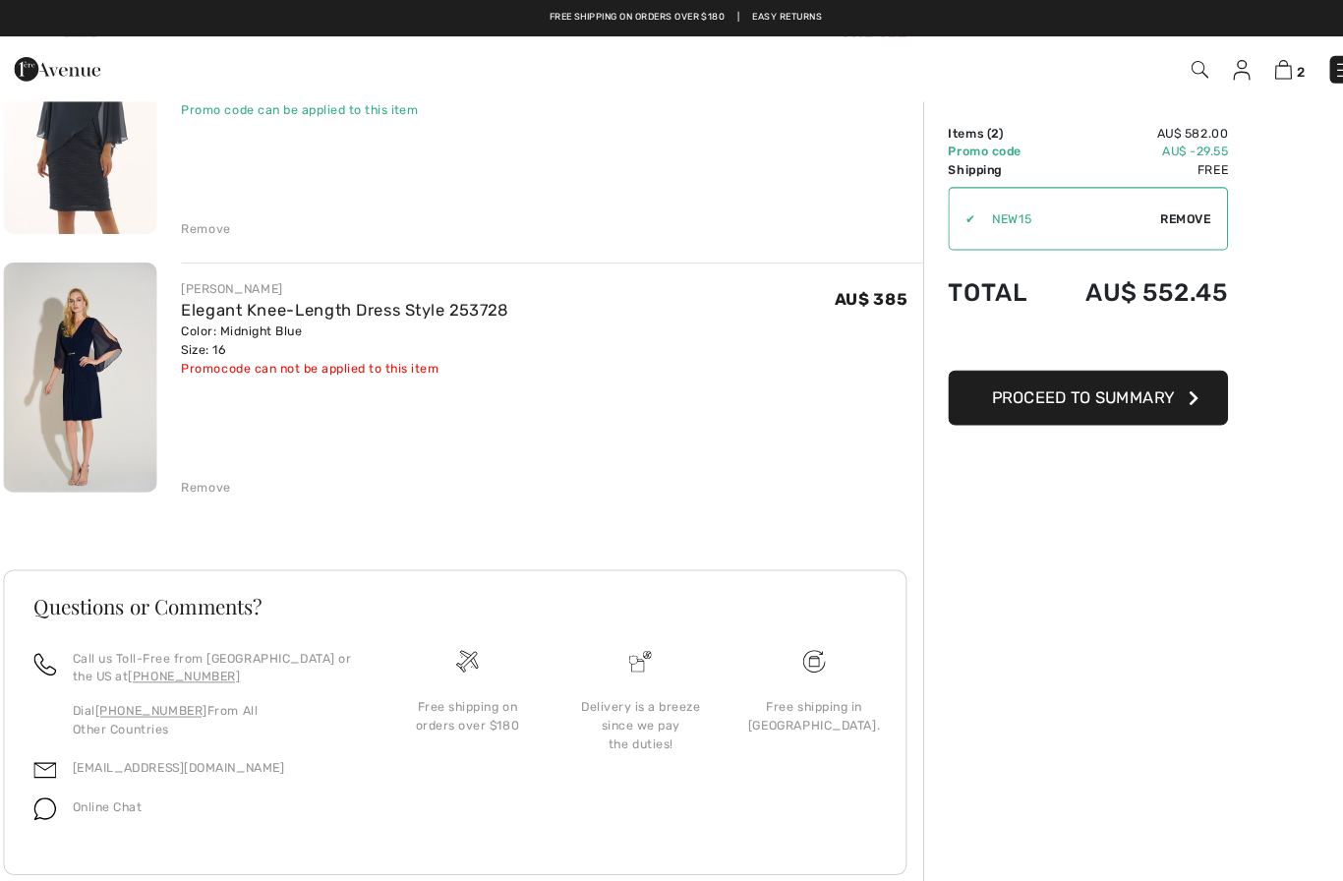
scroll to position [216, 0]
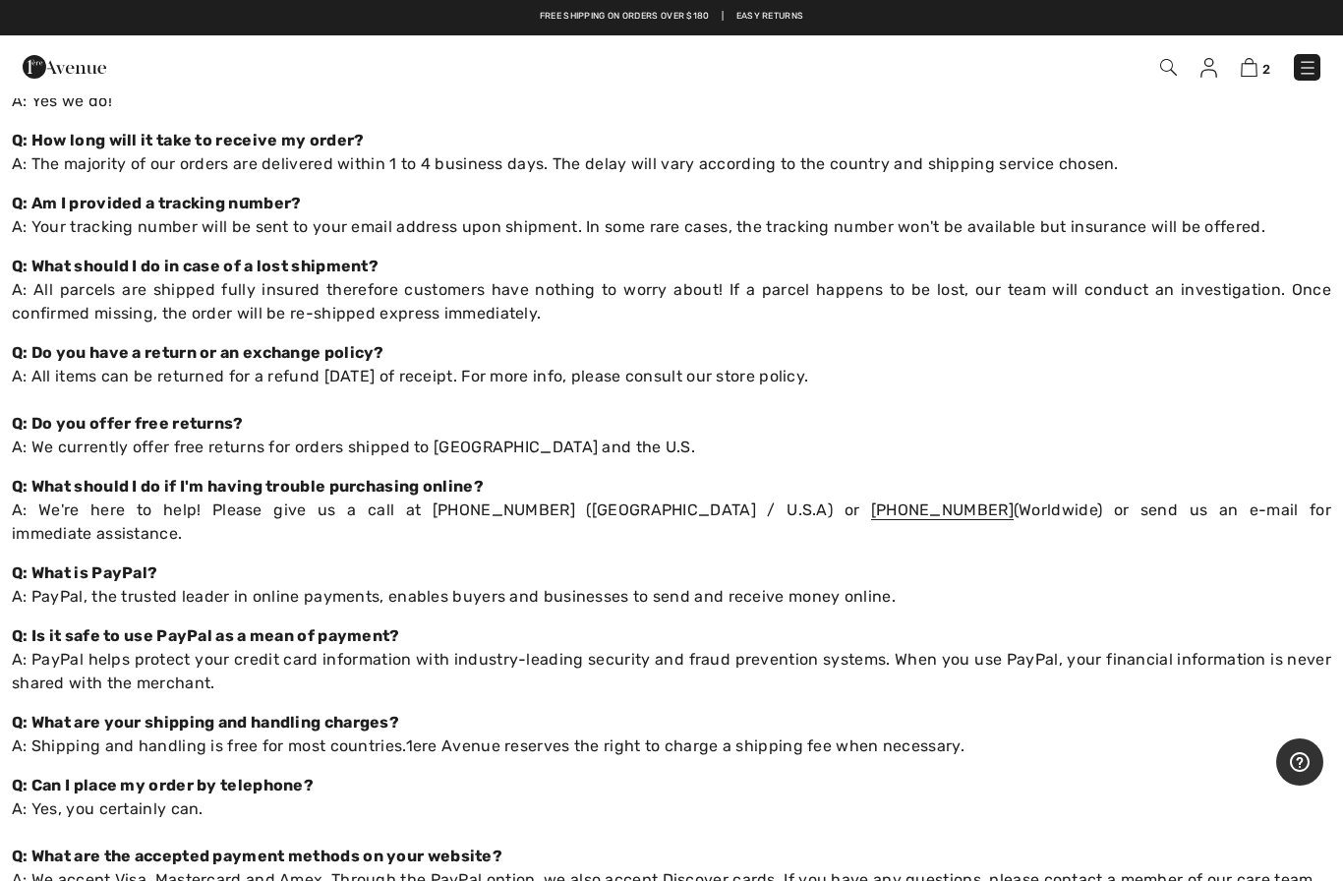
scroll to position [143, 0]
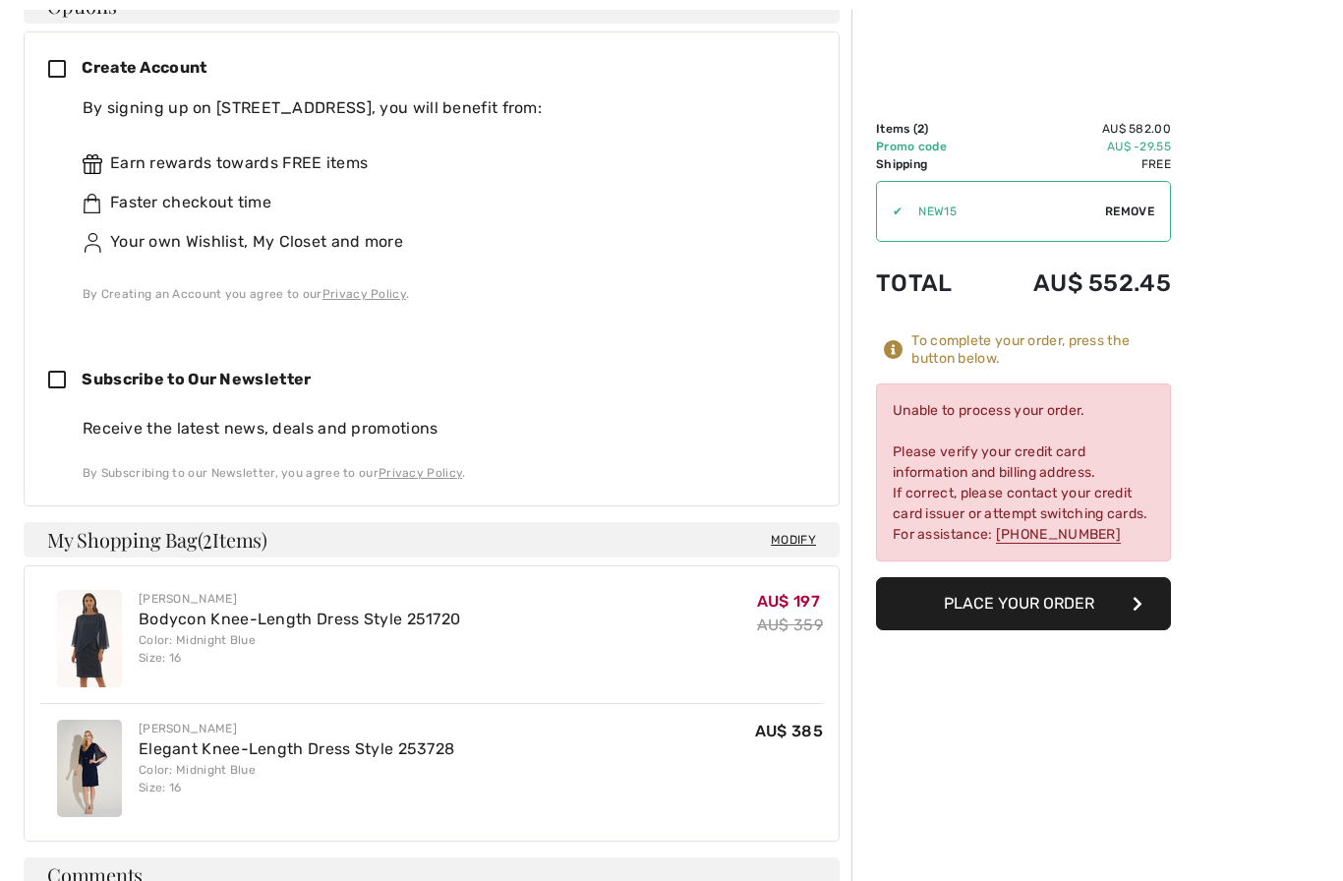
scroll to position [626, 0]
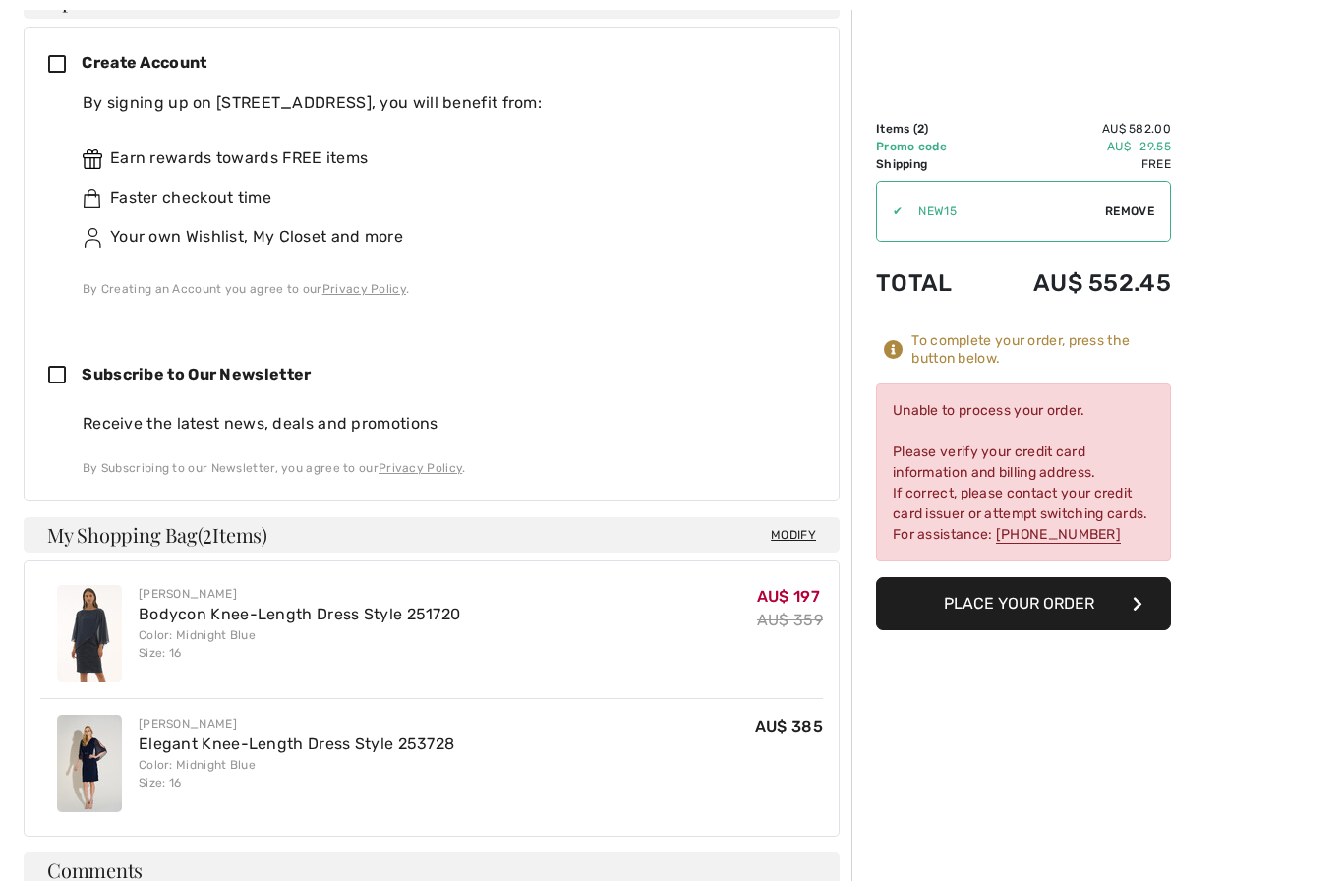
click at [382, 605] on link "Bodycon Knee-Length Dress Style 251720" at bounding box center [300, 614] width 322 height 19
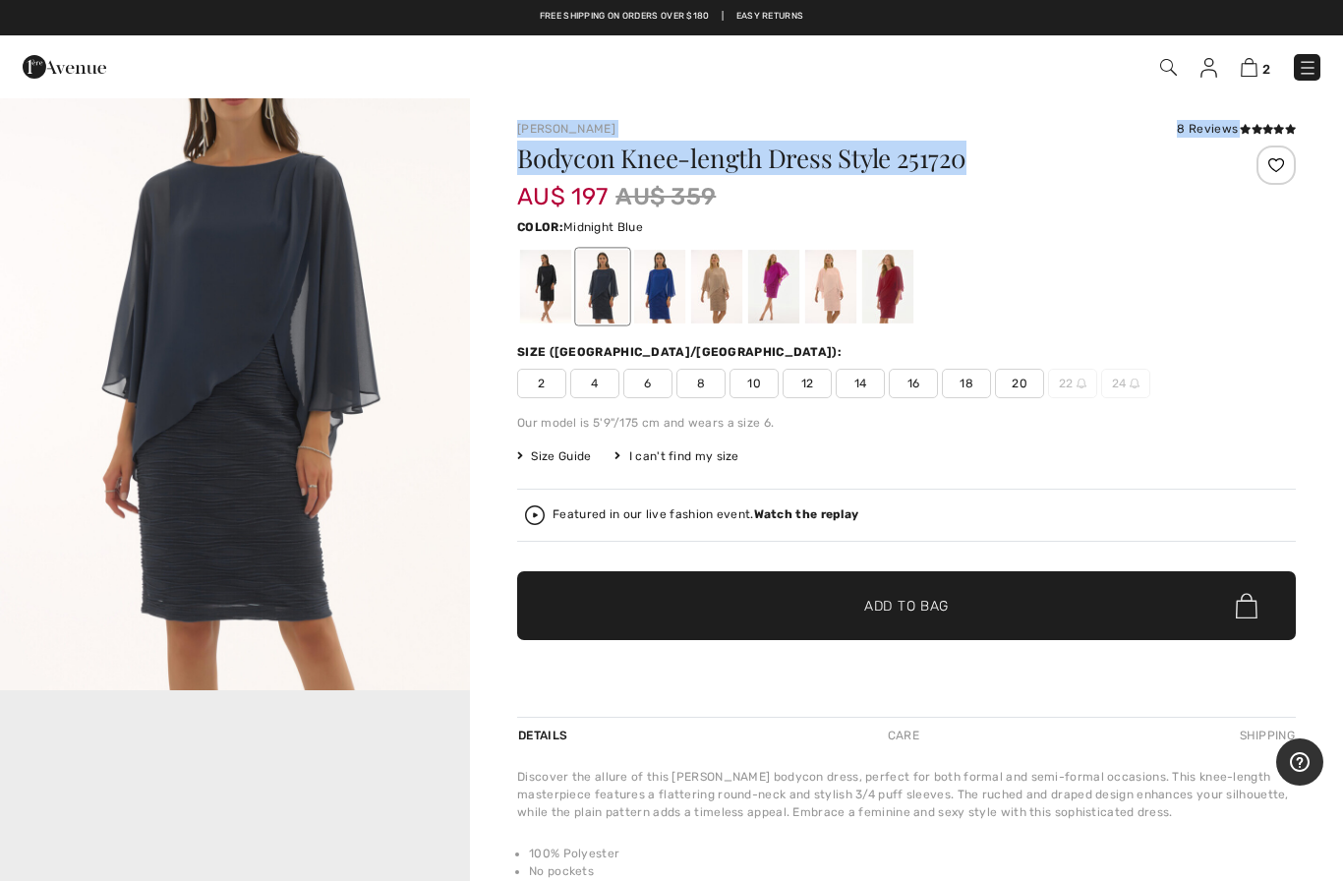
click at [1232, 336] on div "Bodycon Knee-length Dress Style 251720 AU$ 197 AU$ 359 Color: Midnight Blue Siz…" at bounding box center [906, 431] width 779 height 571
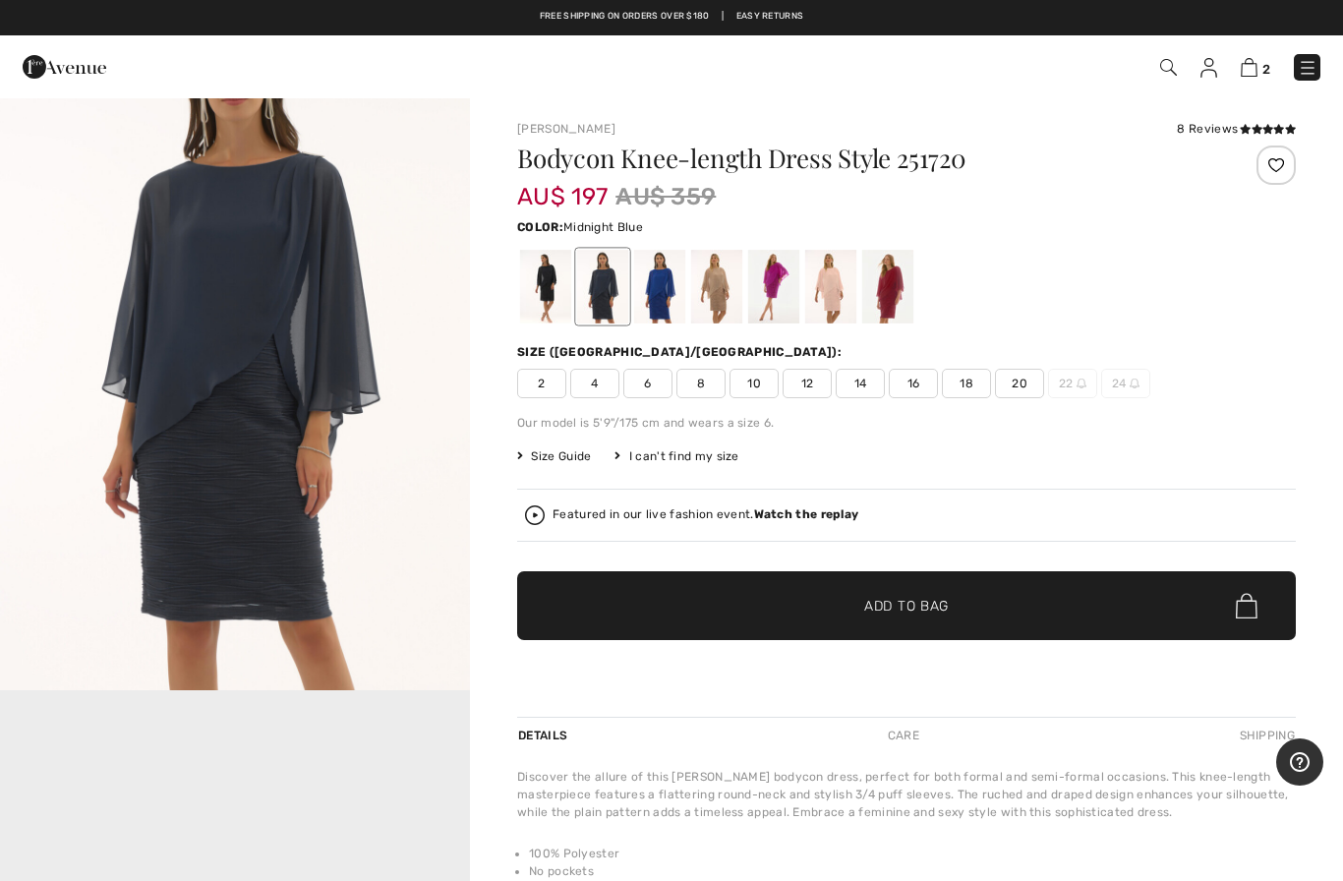
click at [1252, 76] on img at bounding box center [1249, 67] width 17 height 19
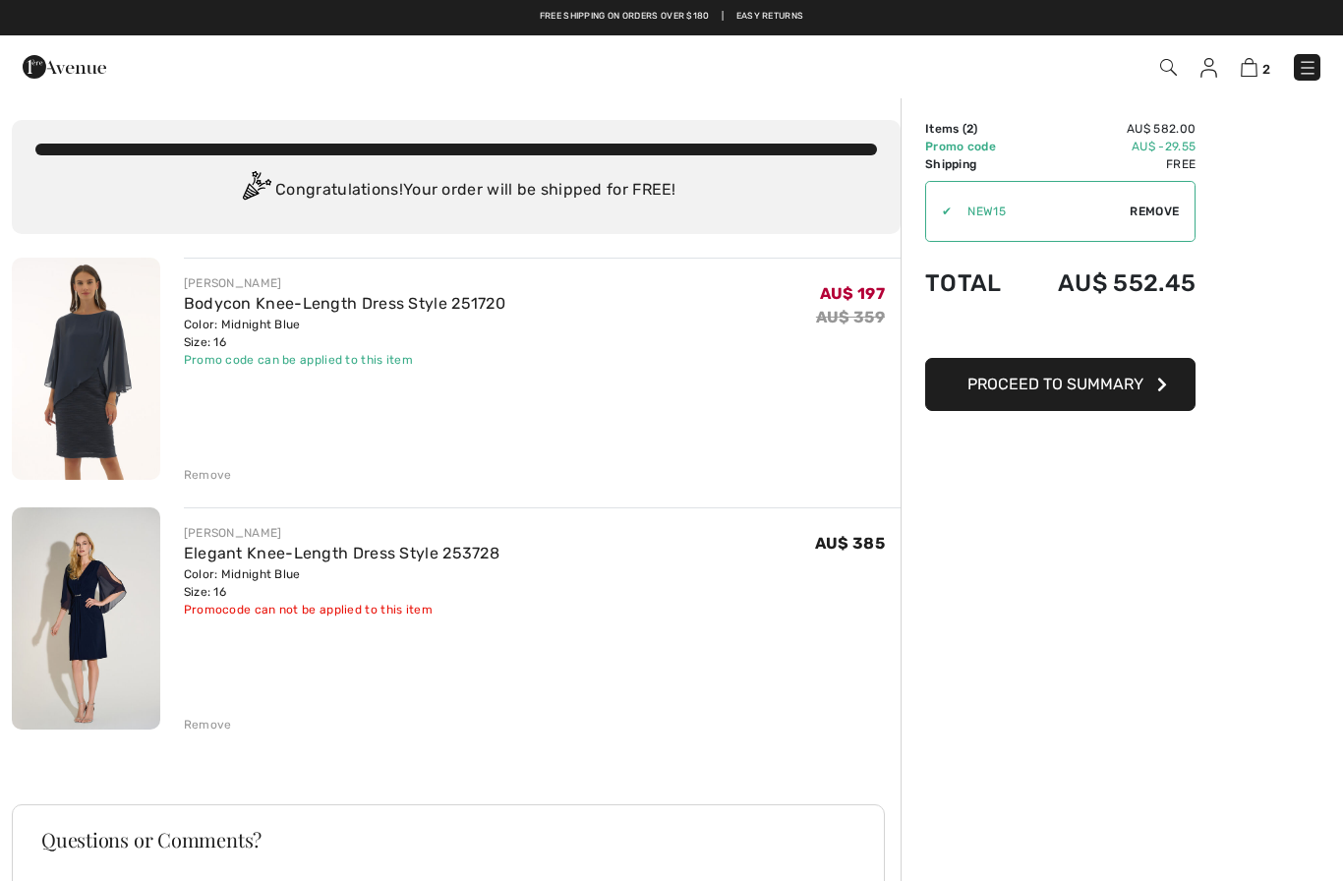
click at [1107, 385] on span "Proceed to Summary" at bounding box center [1056, 384] width 176 height 19
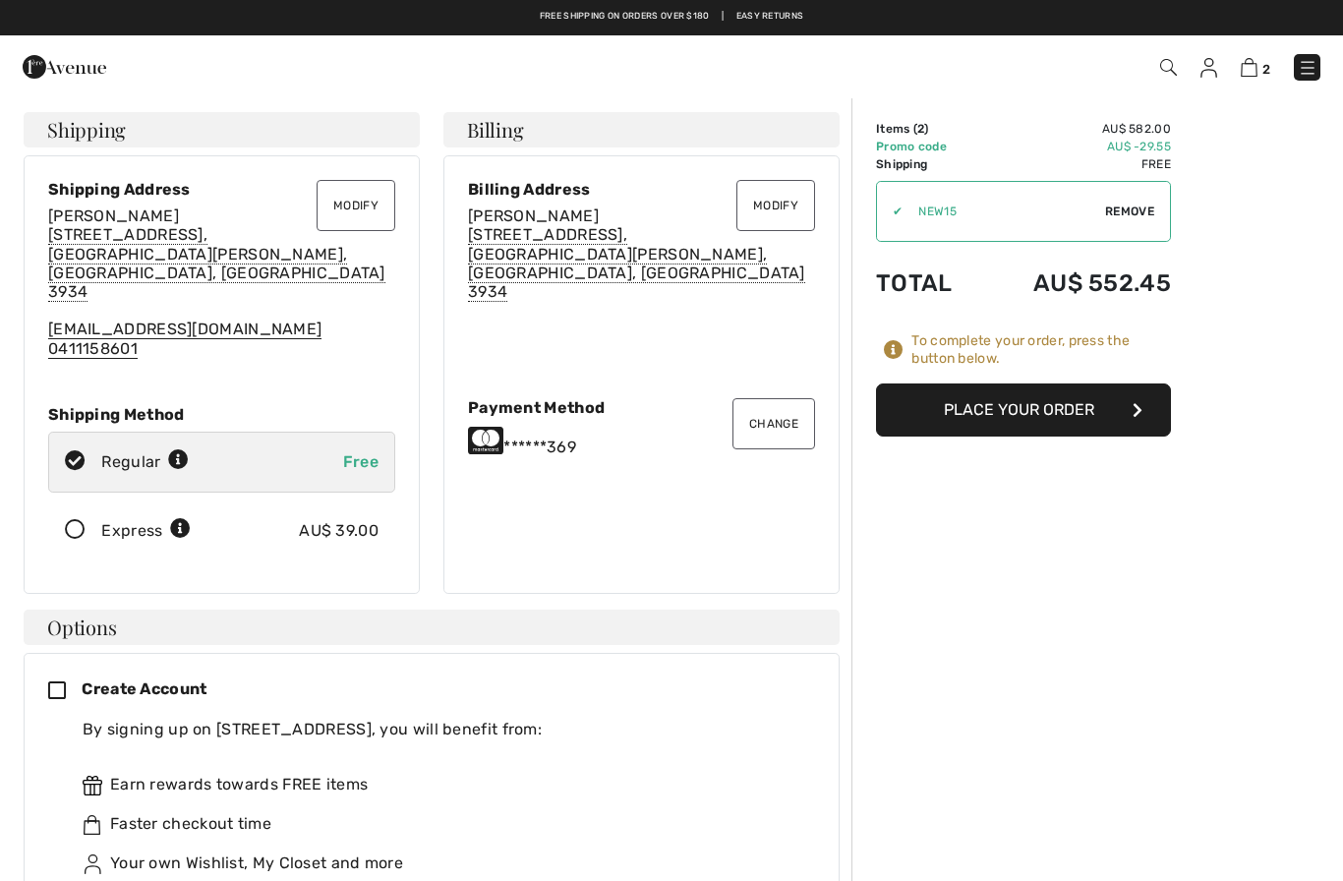
click at [1040, 401] on button "Place Your Order" at bounding box center [1023, 410] width 295 height 53
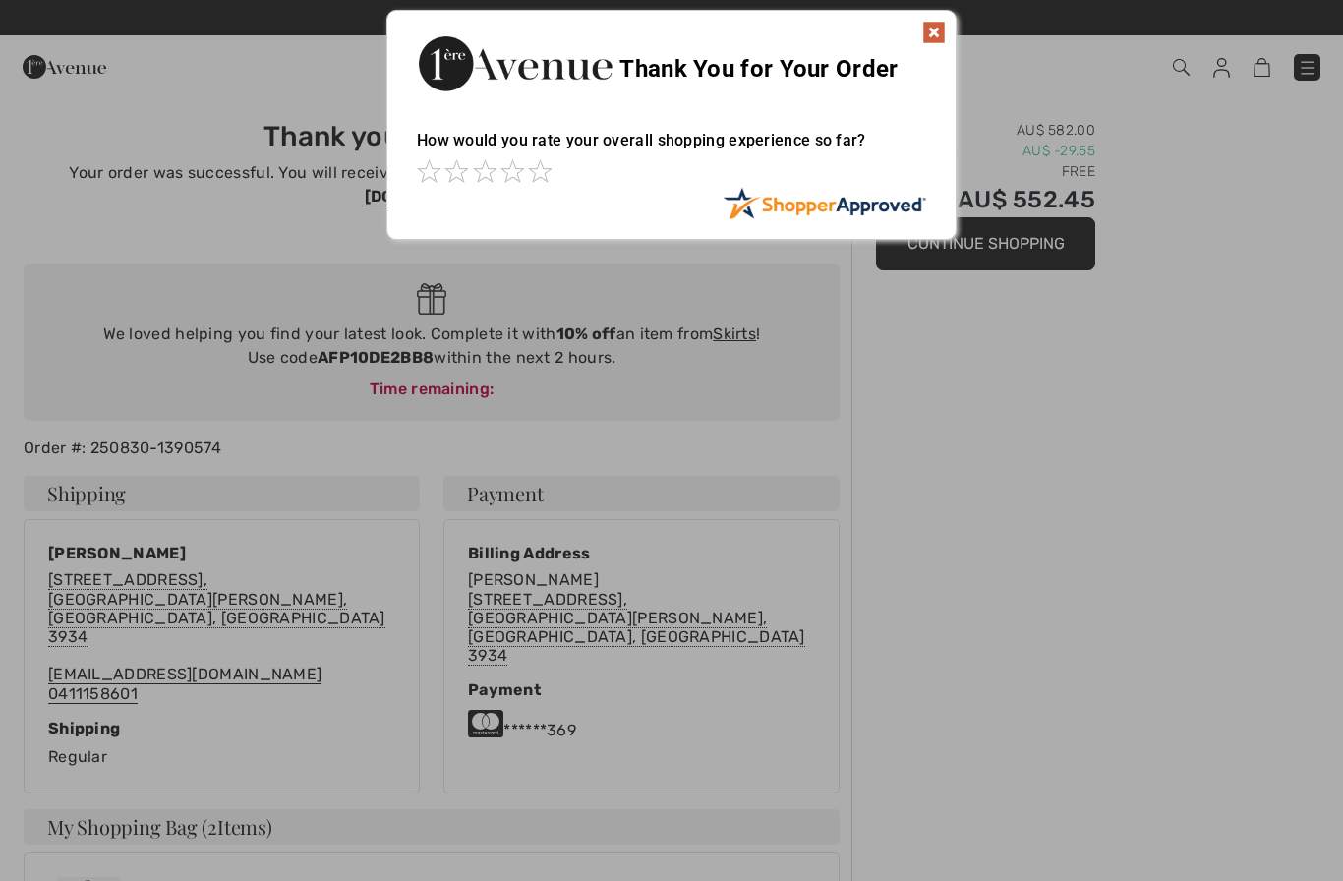
click at [1093, 616] on div at bounding box center [671, 440] width 1343 height 881
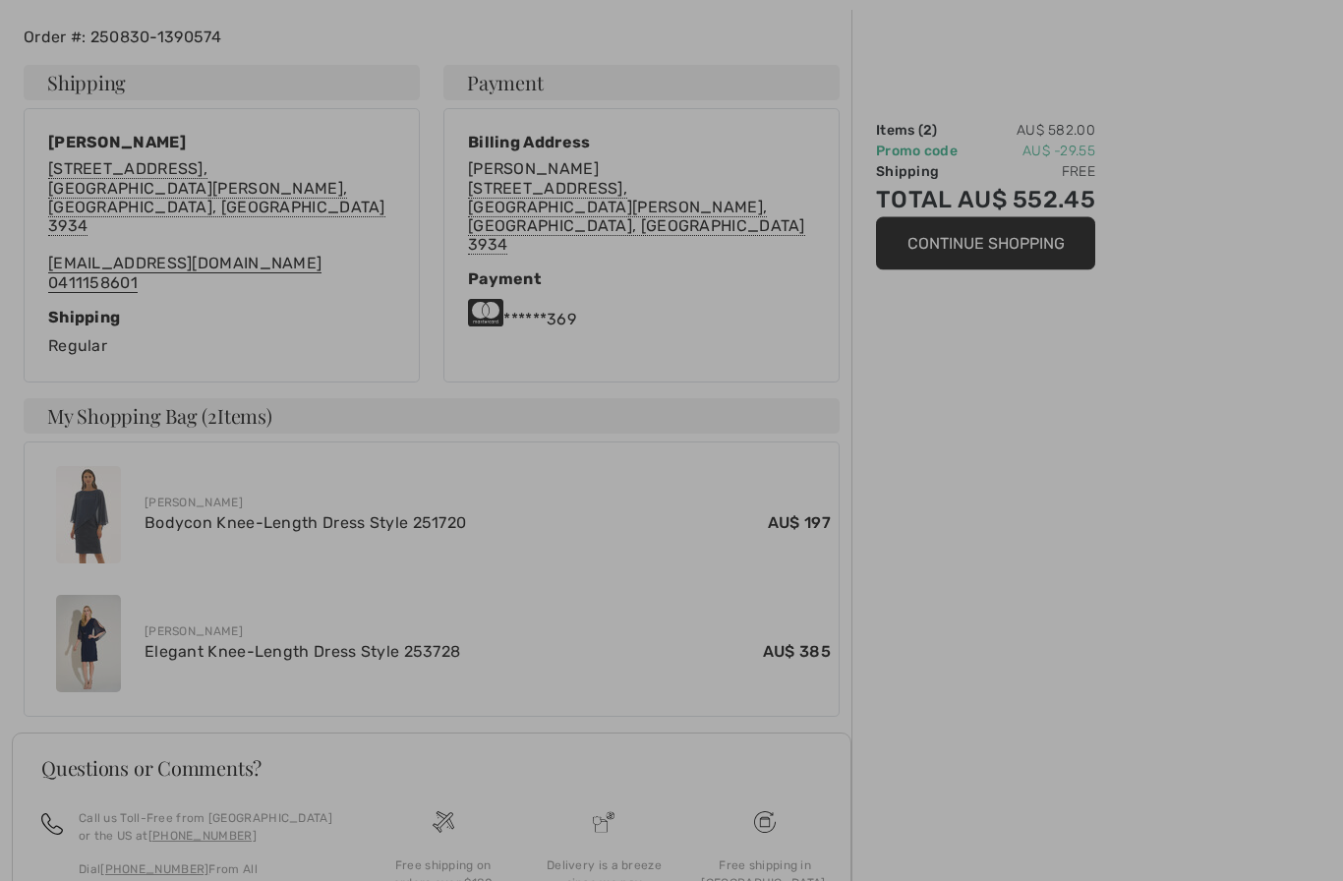
scroll to position [412, 0]
